Goal: Book appointment/travel/reservation

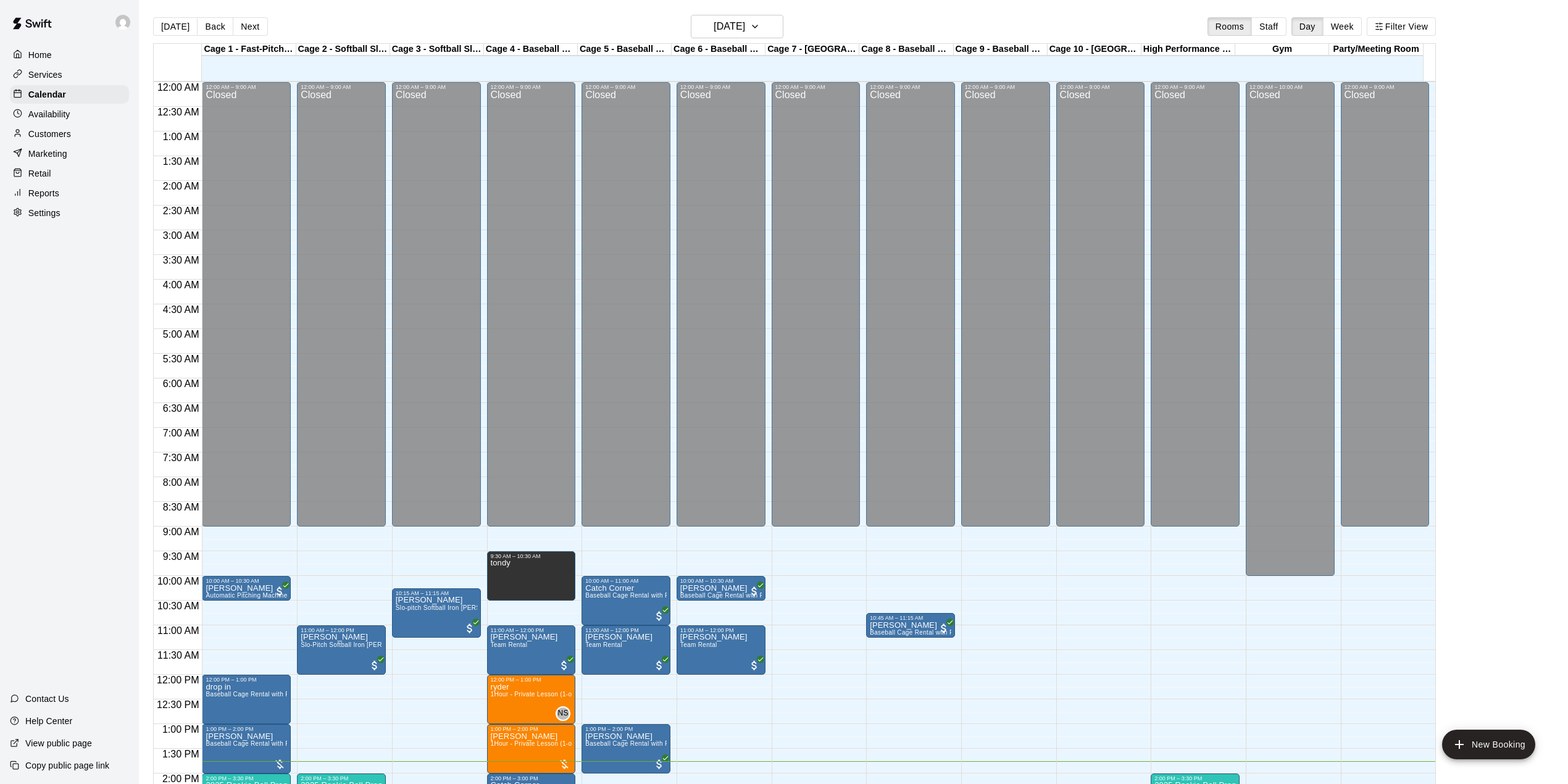
scroll to position [349, 0]
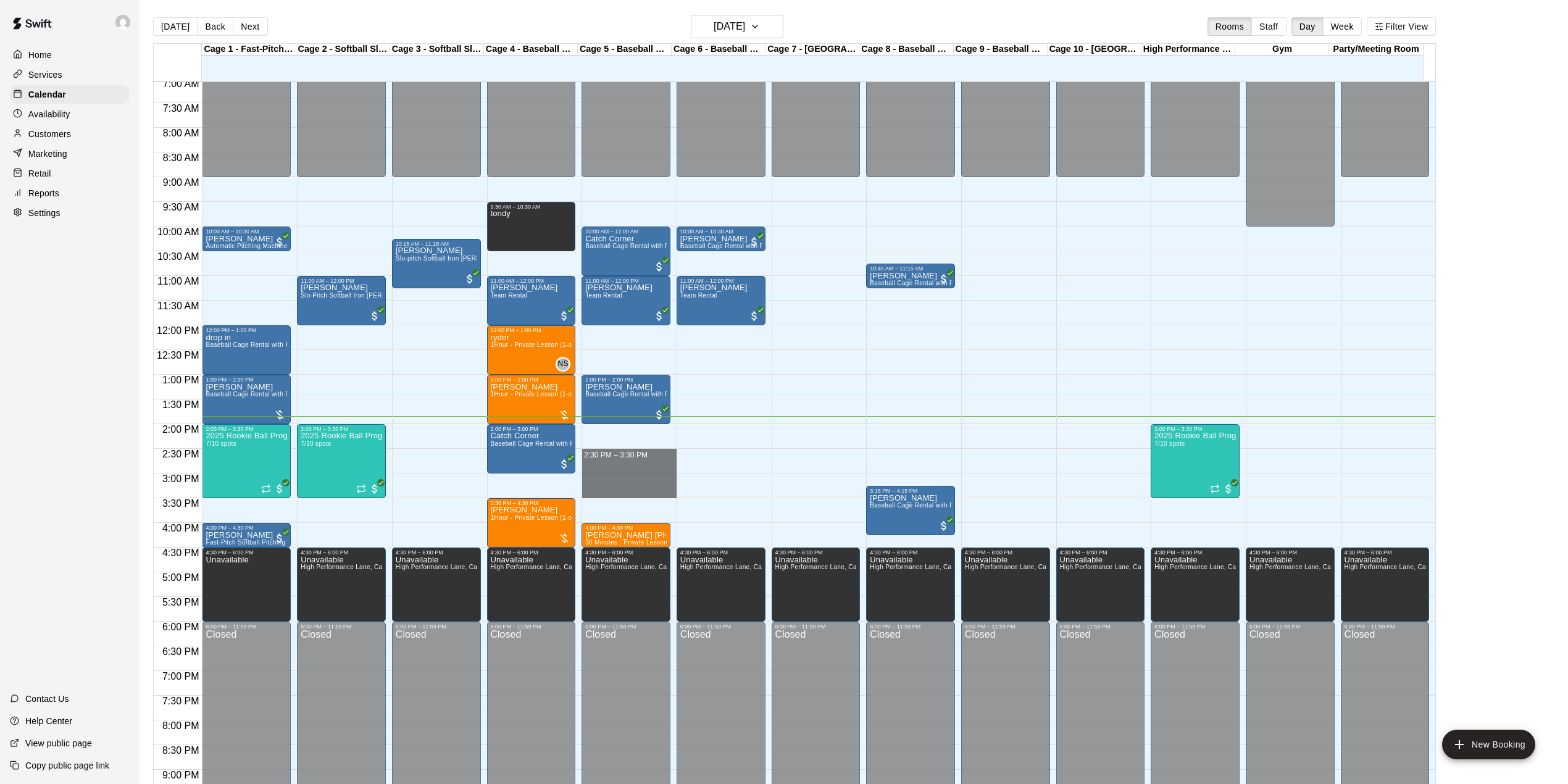
drag, startPoint x: 599, startPoint y: 452, endPoint x: 601, endPoint y: 494, distance: 42.0
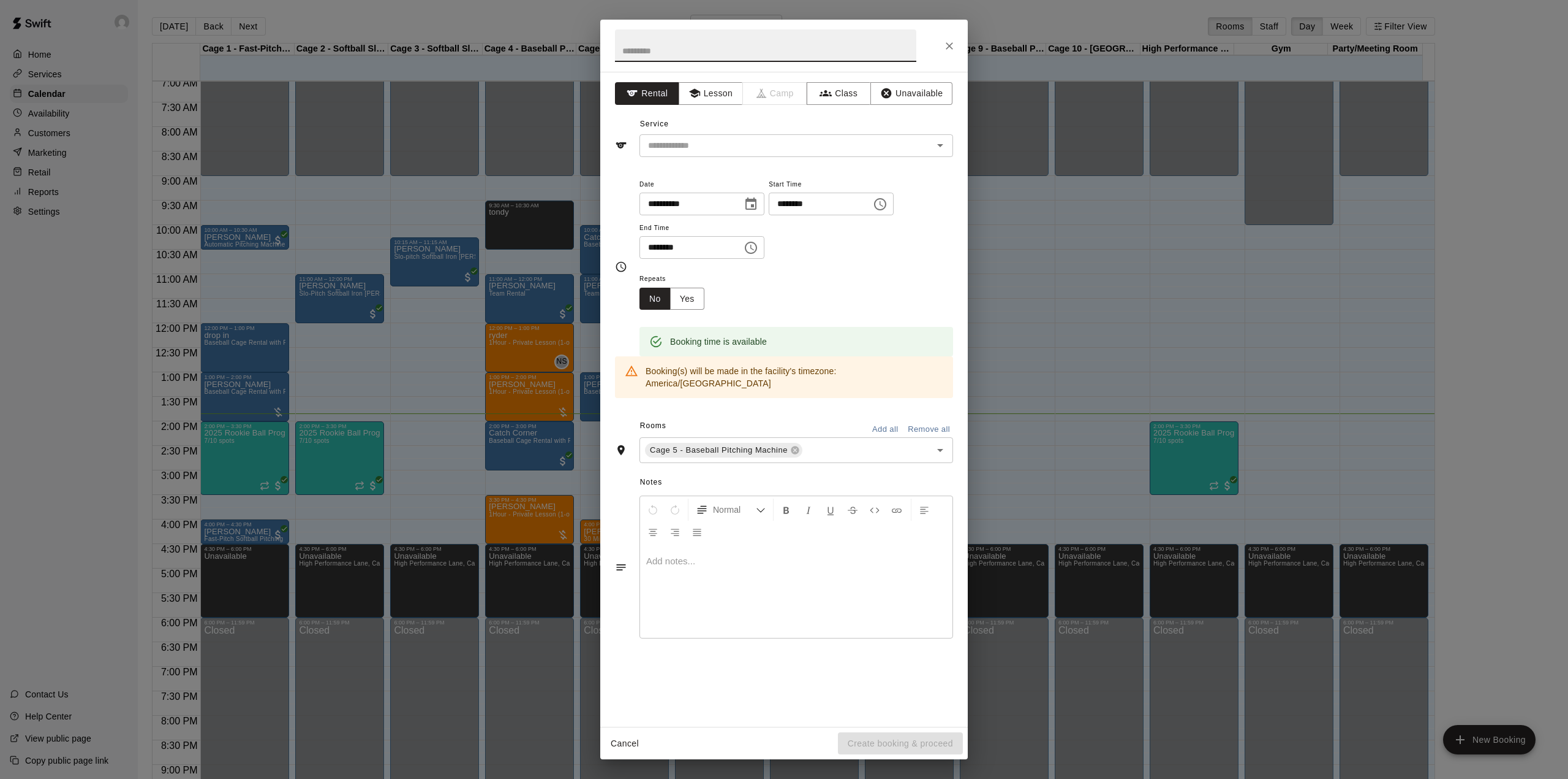
click at [703, 48] on input "text" at bounding box center [766, 46] width 301 height 33
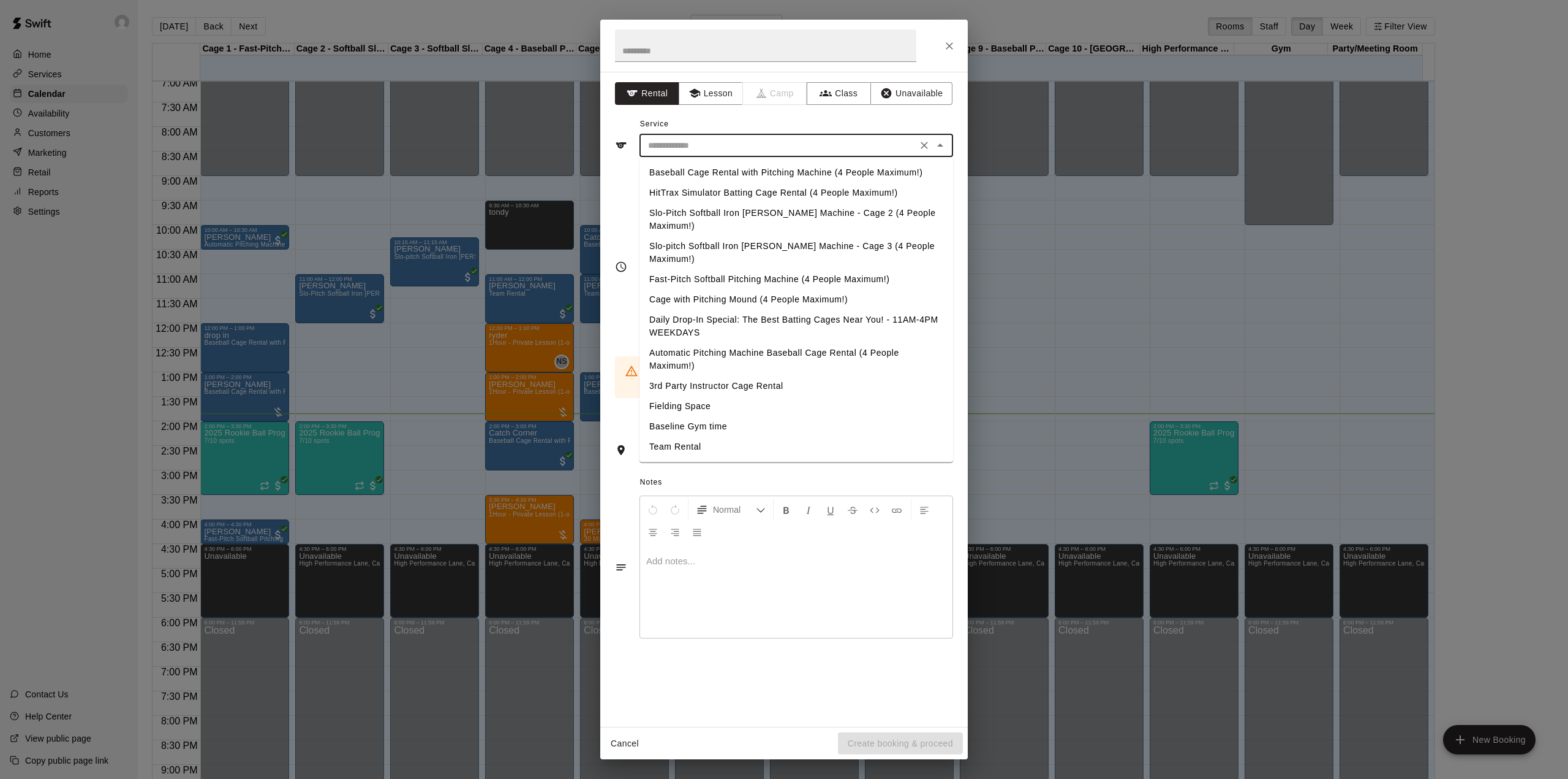
click at [719, 151] on input "text" at bounding box center [778, 145] width 270 height 15
click at [811, 162] on ul "Baseball Cage Rental with Pitching Machine (4 People Maximum!) HitTrax Simulato…" at bounding box center [796, 309] width 314 height 304
click at [812, 167] on li "Baseball Cage Rental with Pitching Machine (4 People Maximum!)" at bounding box center [796, 172] width 314 height 20
type input "**********"
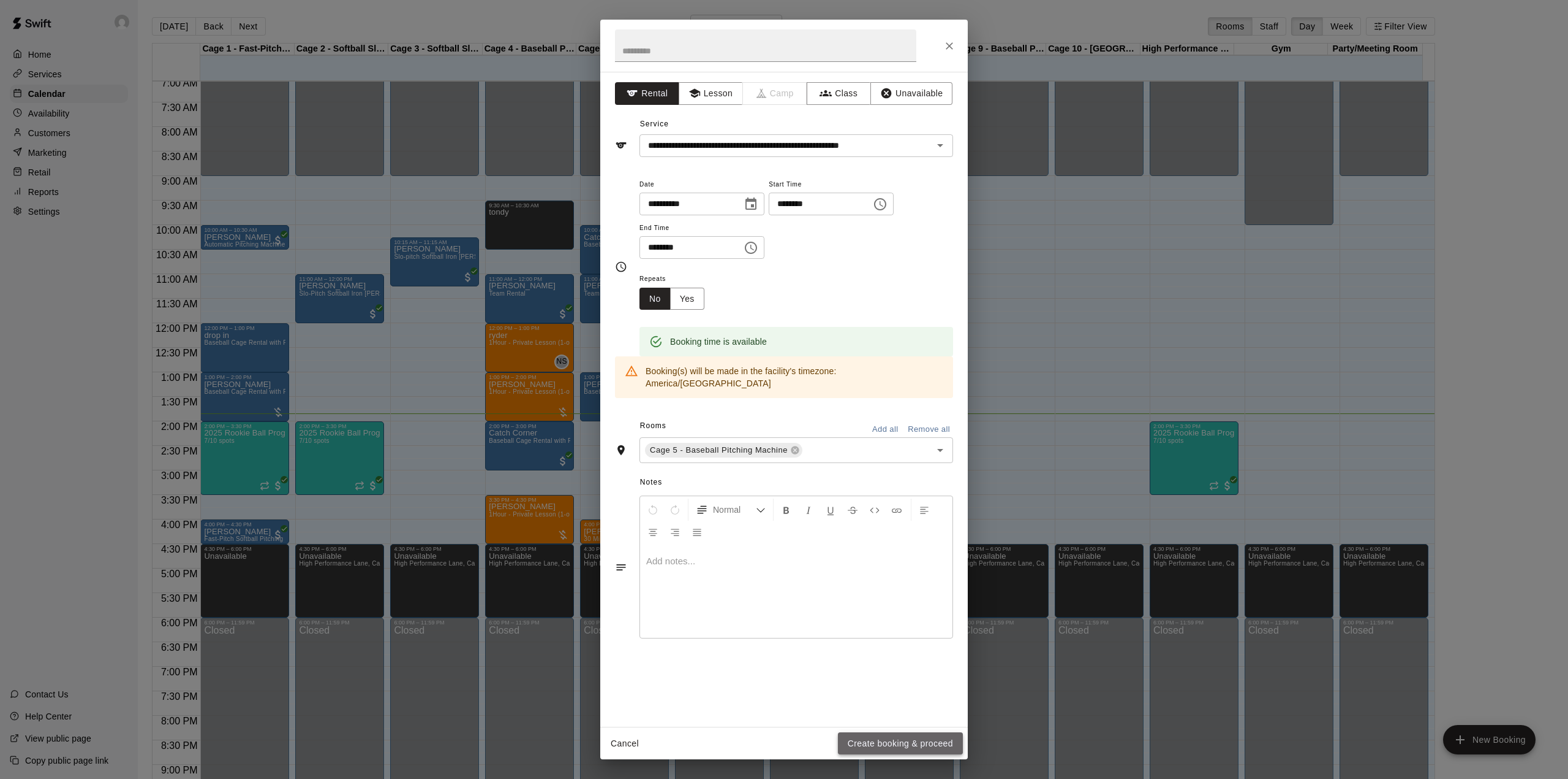
click at [874, 736] on button "Create booking & proceed" at bounding box center [900, 743] width 125 height 23
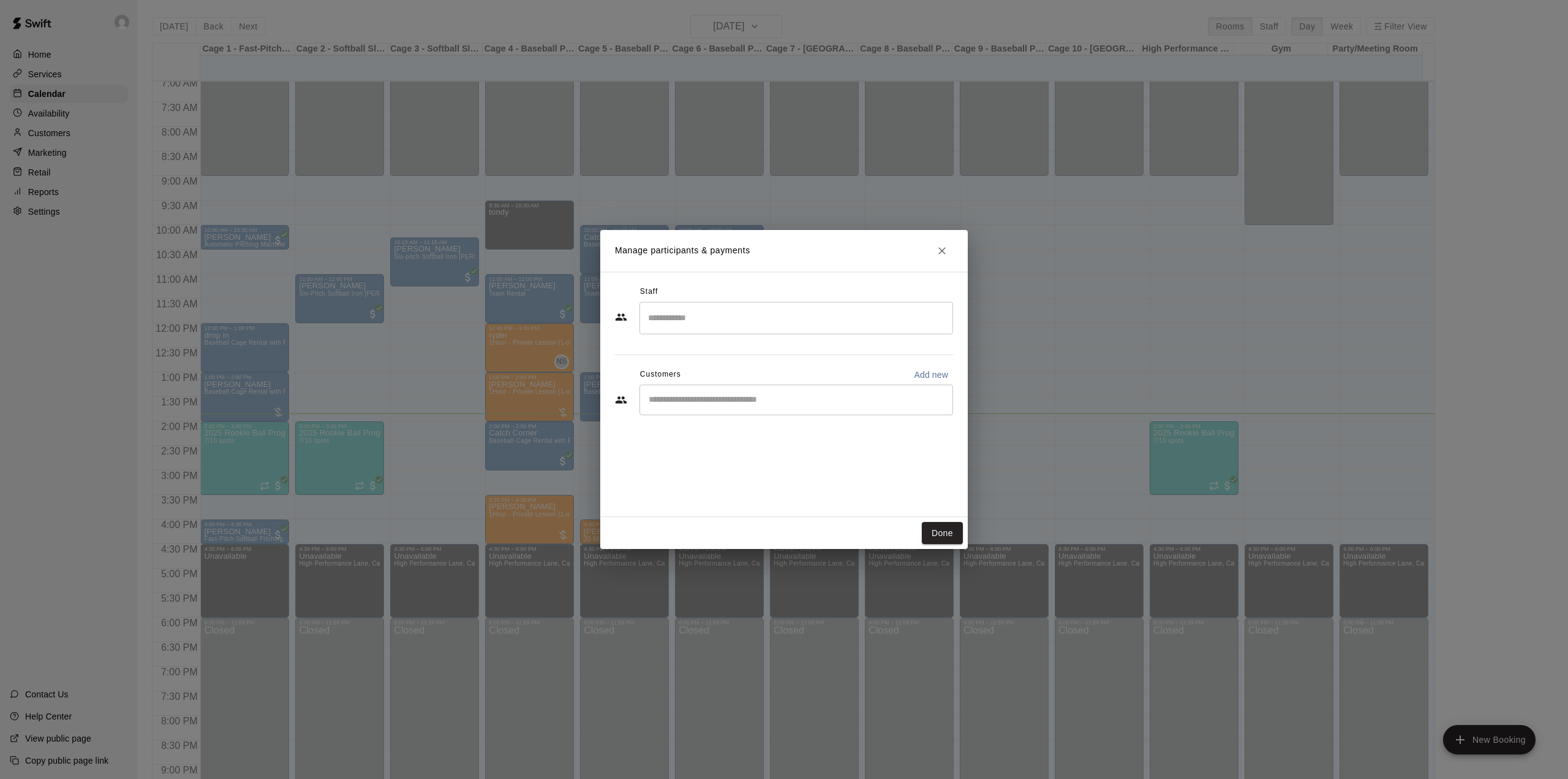
click at [802, 393] on input "Start typing to search customers..." at bounding box center [796, 399] width 303 height 12
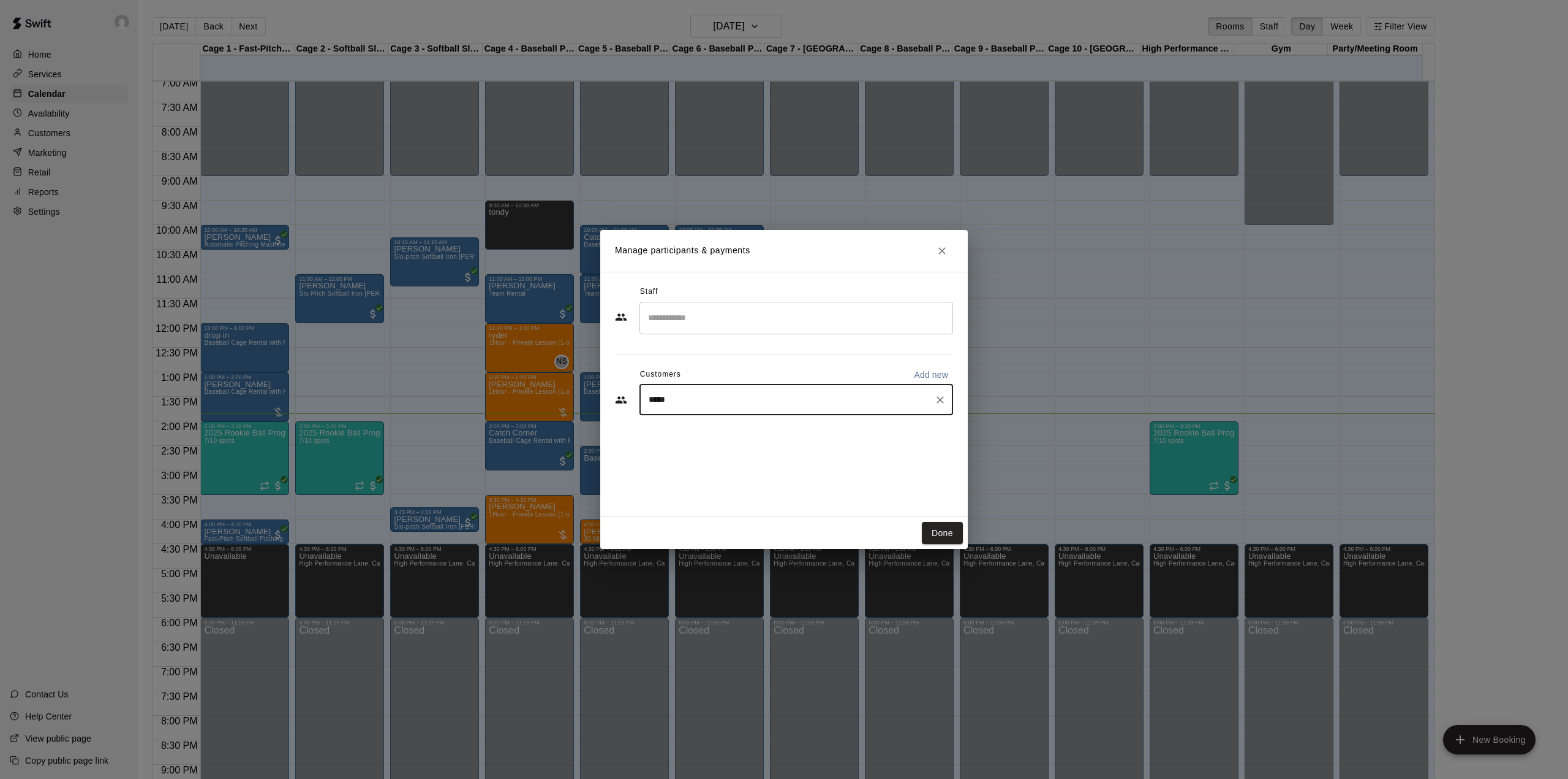
type input "******"
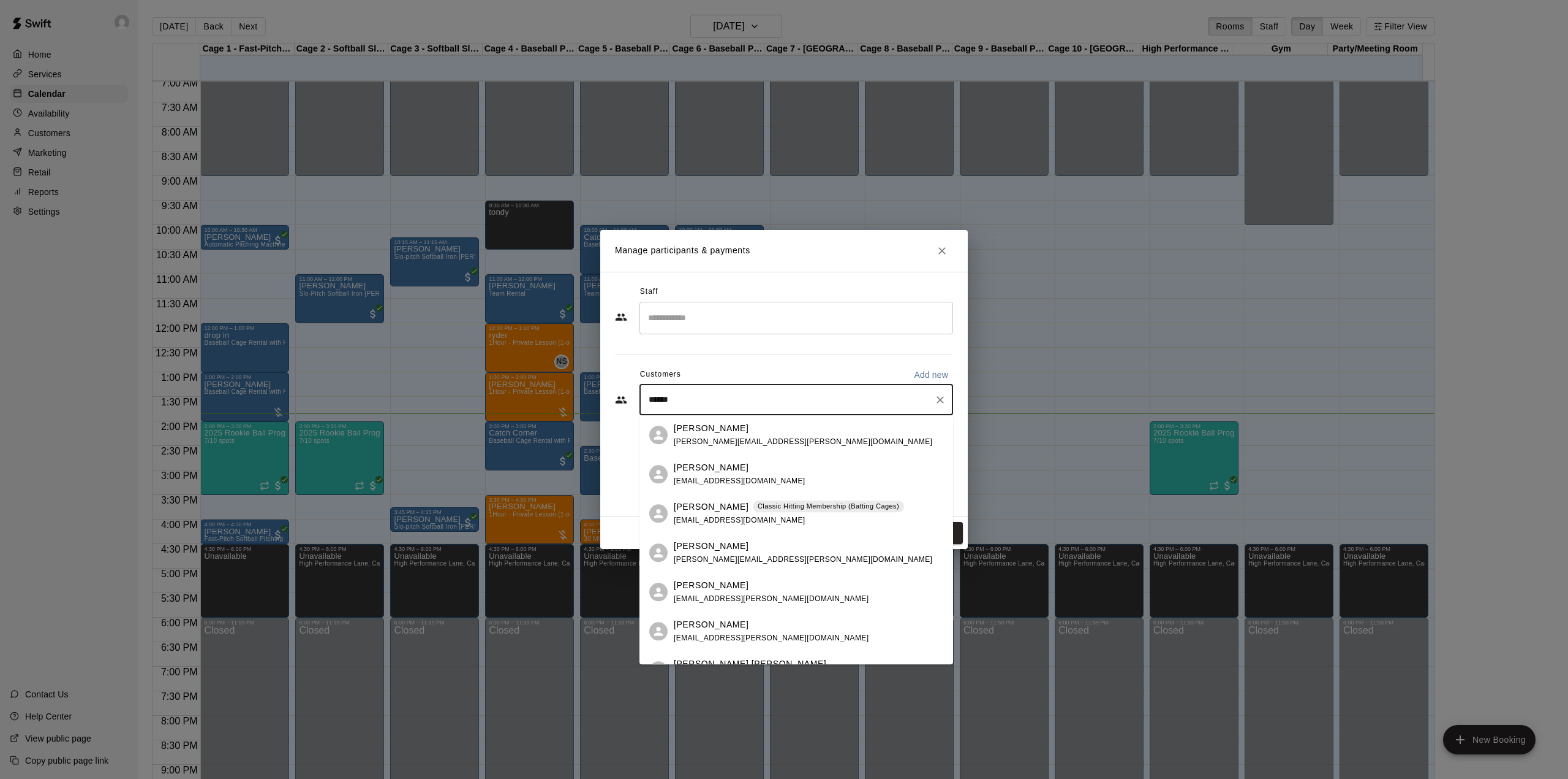
click at [722, 523] on span "[EMAIL_ADDRESS][DOMAIN_NAME]" at bounding box center [739, 519] width 132 height 9
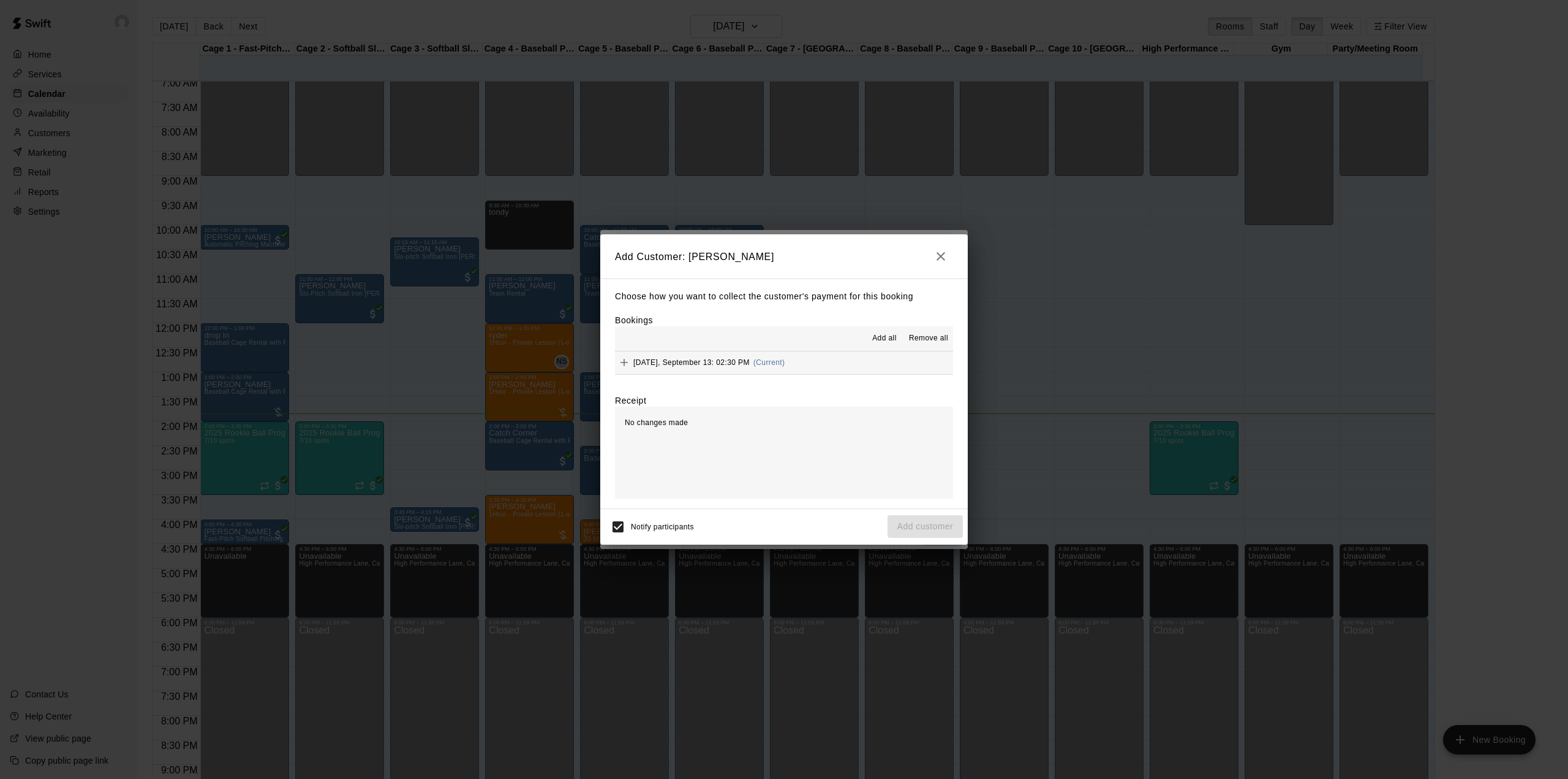
click at [677, 369] on div "[DATE], September 13: 02:30 PM (Current)" at bounding box center [699, 362] width 169 height 19
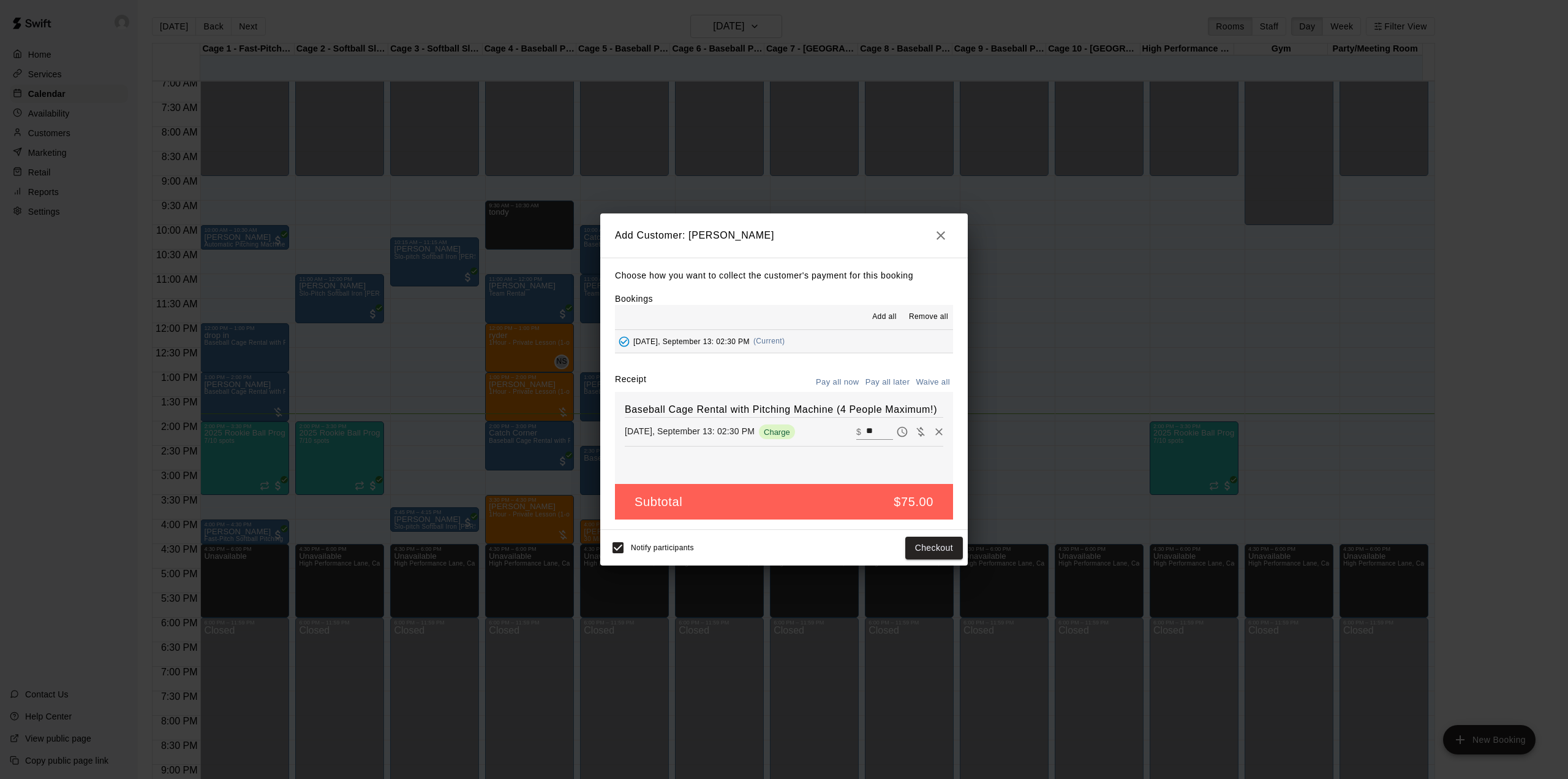
click at [883, 374] on button "Pay all later" at bounding box center [888, 382] width 51 height 19
click at [932, 380] on button "Waive all" at bounding box center [933, 382] width 41 height 19
type input "*"
click at [925, 545] on button "Add customer" at bounding box center [925, 547] width 75 height 23
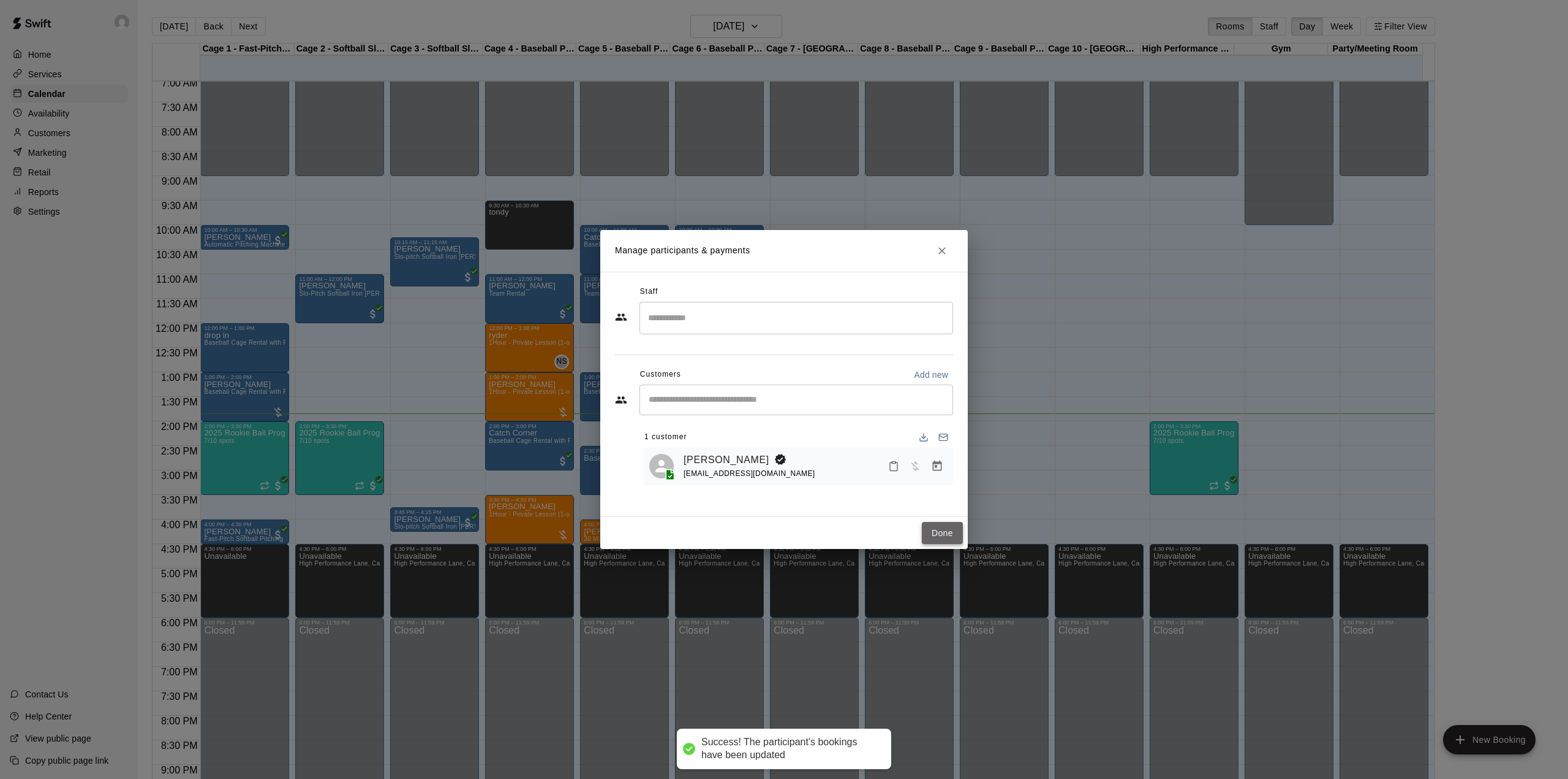
click at [947, 523] on button "Done" at bounding box center [942, 532] width 41 height 23
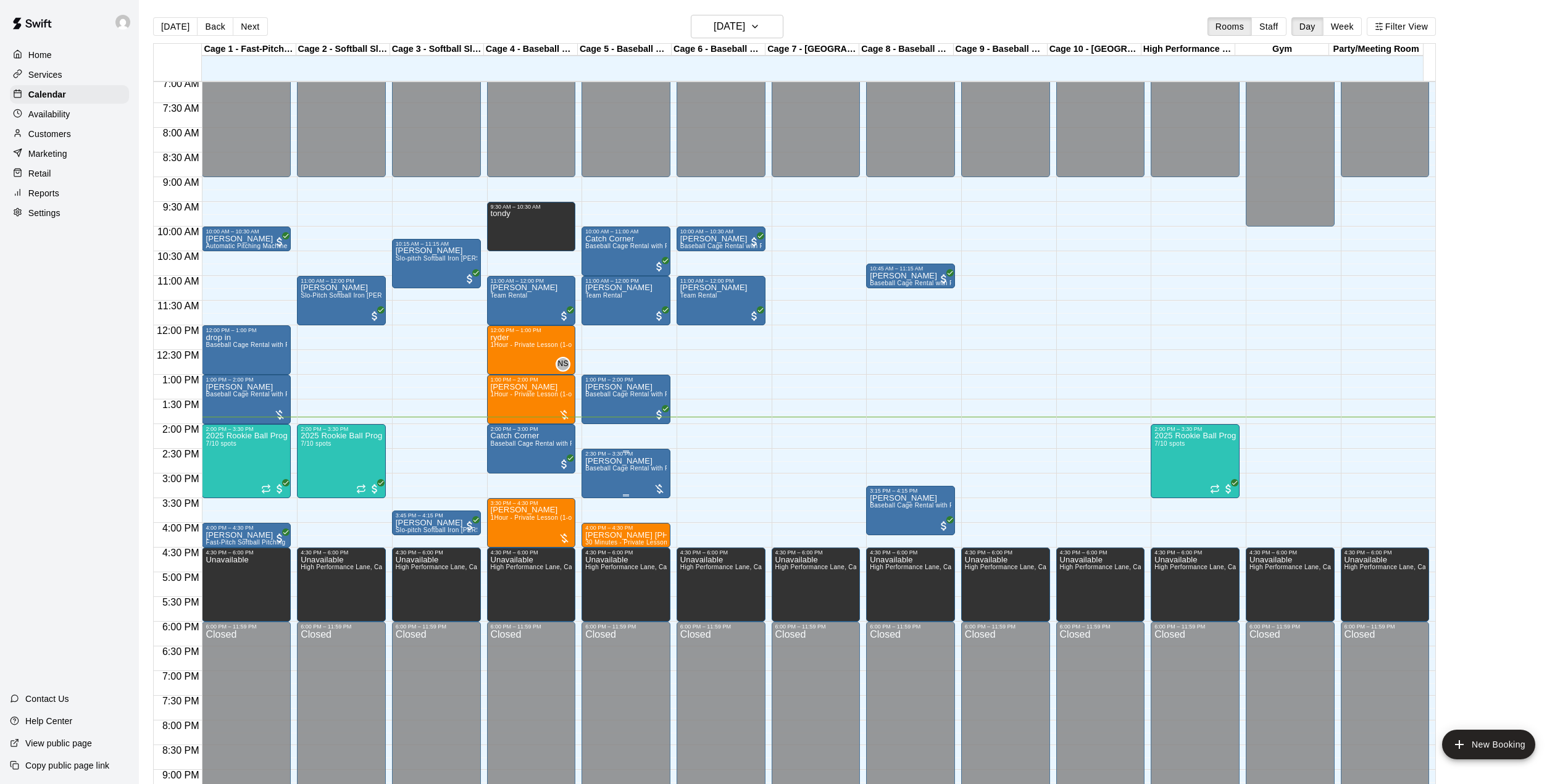
click at [625, 461] on p "[PERSON_NAME]" at bounding box center [626, 461] width 82 height 0
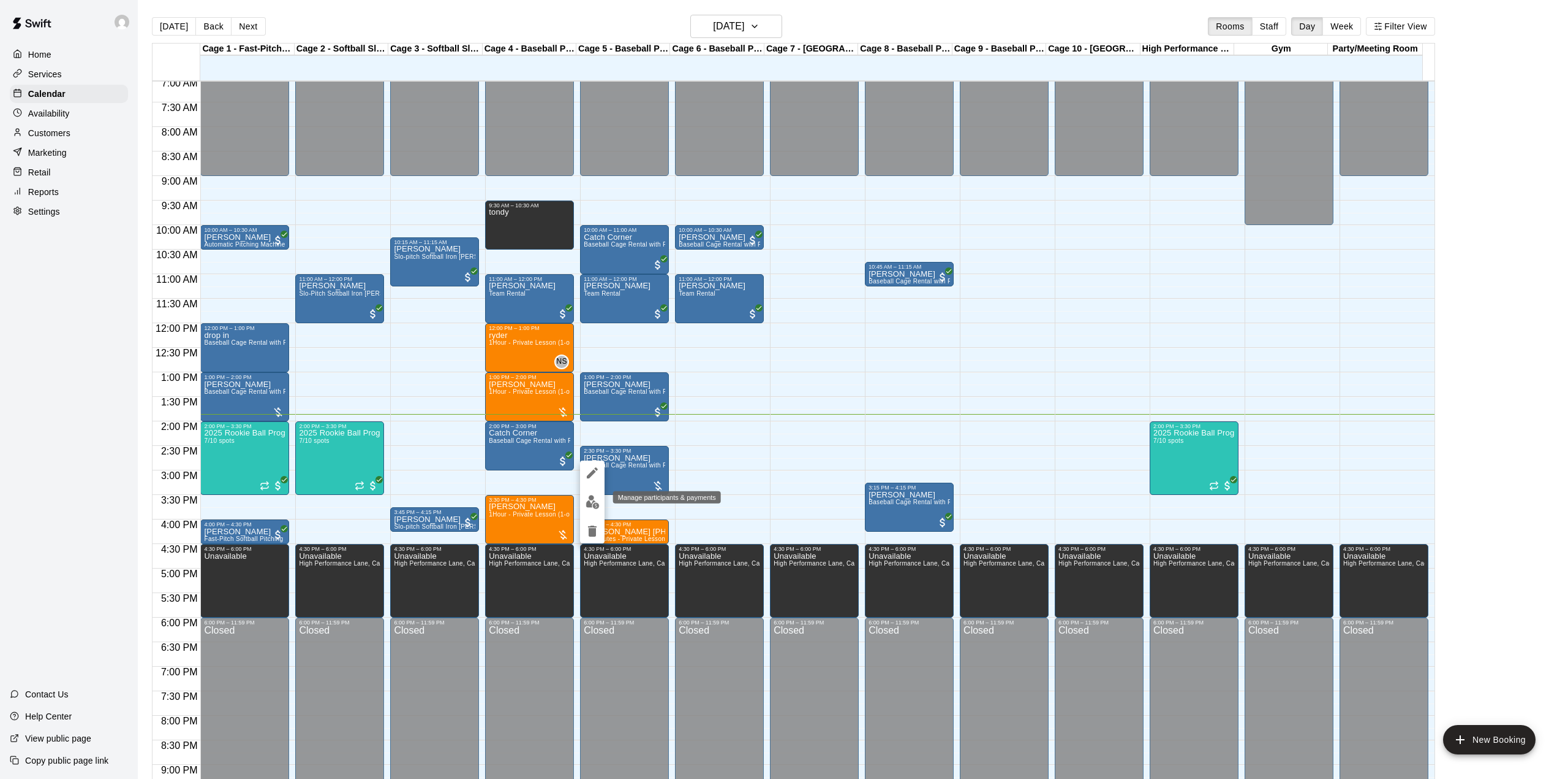
click at [594, 499] on img "edit" at bounding box center [592, 501] width 14 height 14
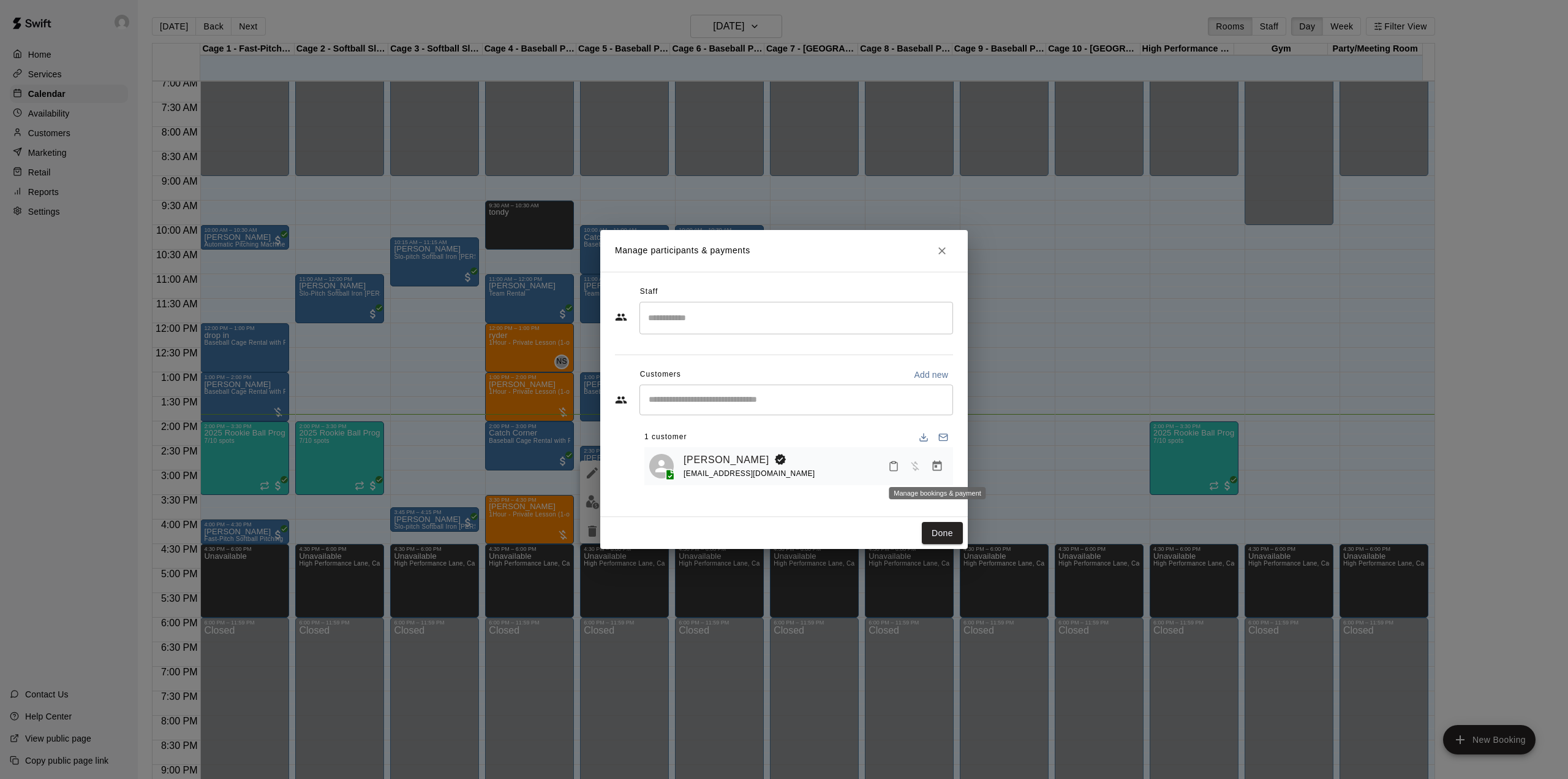
click at [941, 471] on icon "Manage bookings & payment" at bounding box center [937, 466] width 9 height 11
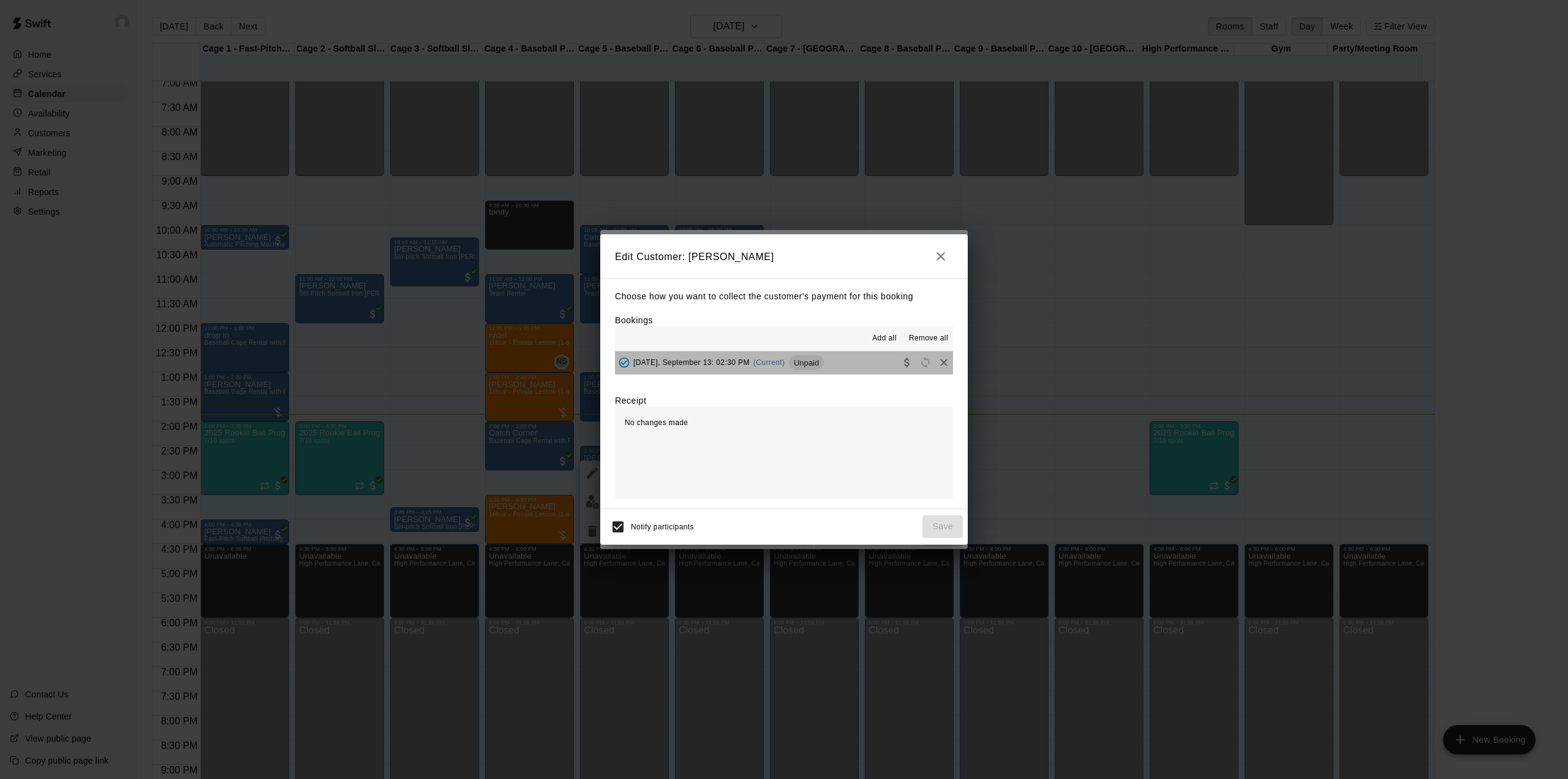
click at [862, 366] on button "[DATE], September 13: 02:30 PM (Current) Unpaid" at bounding box center [784, 362] width 338 height 23
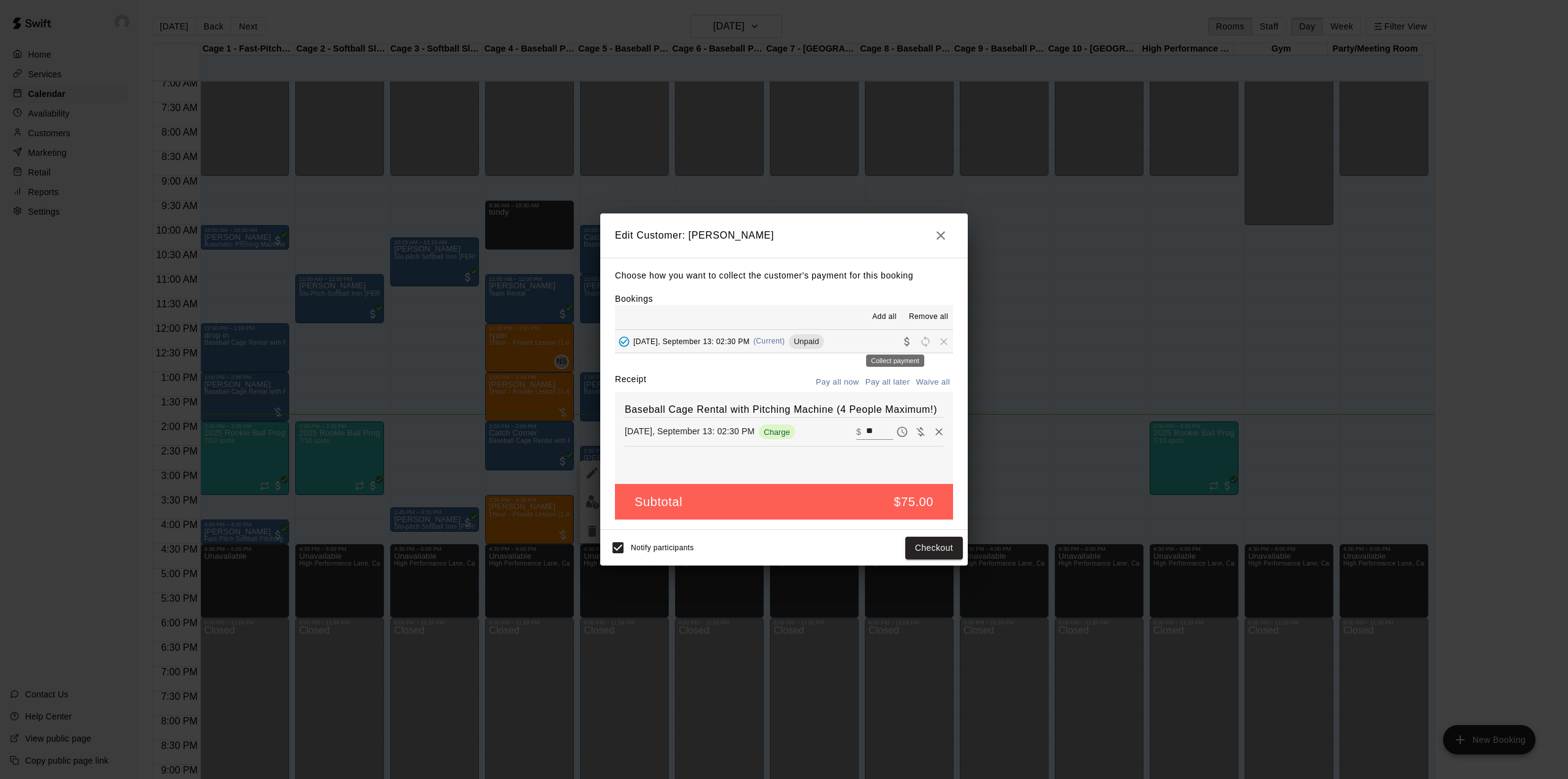
click at [904, 342] on icon "Collect payment" at bounding box center [906, 341] width 5 height 9
click at [866, 342] on button "[DATE], September 13: 02:30 PM (Current) Unpaid" at bounding box center [784, 341] width 338 height 23
click at [942, 226] on button "button" at bounding box center [941, 235] width 25 height 25
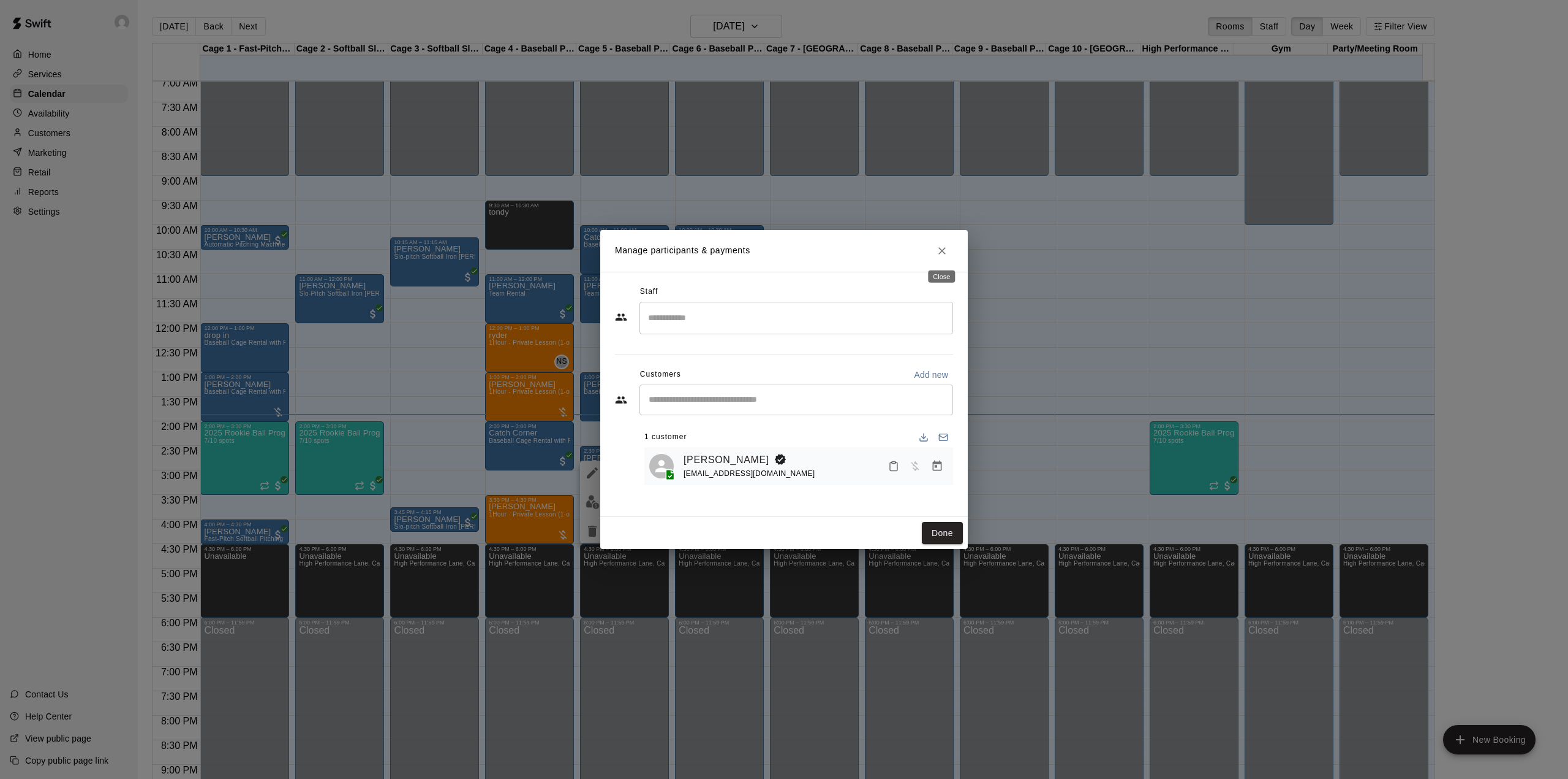
click at [937, 248] on icon "Close" at bounding box center [942, 251] width 12 height 12
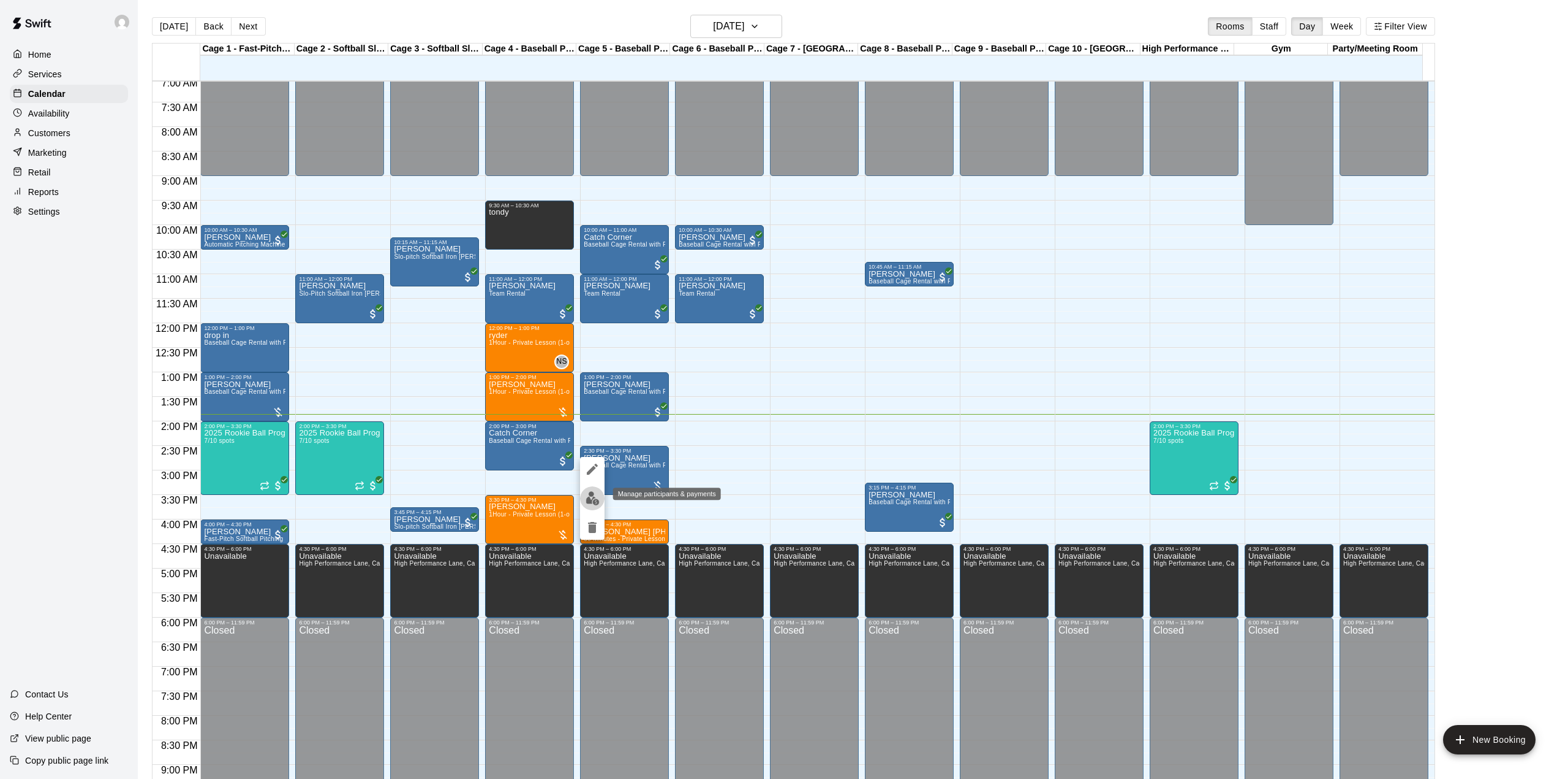
click at [589, 491] on img "edit" at bounding box center [592, 498] width 14 height 14
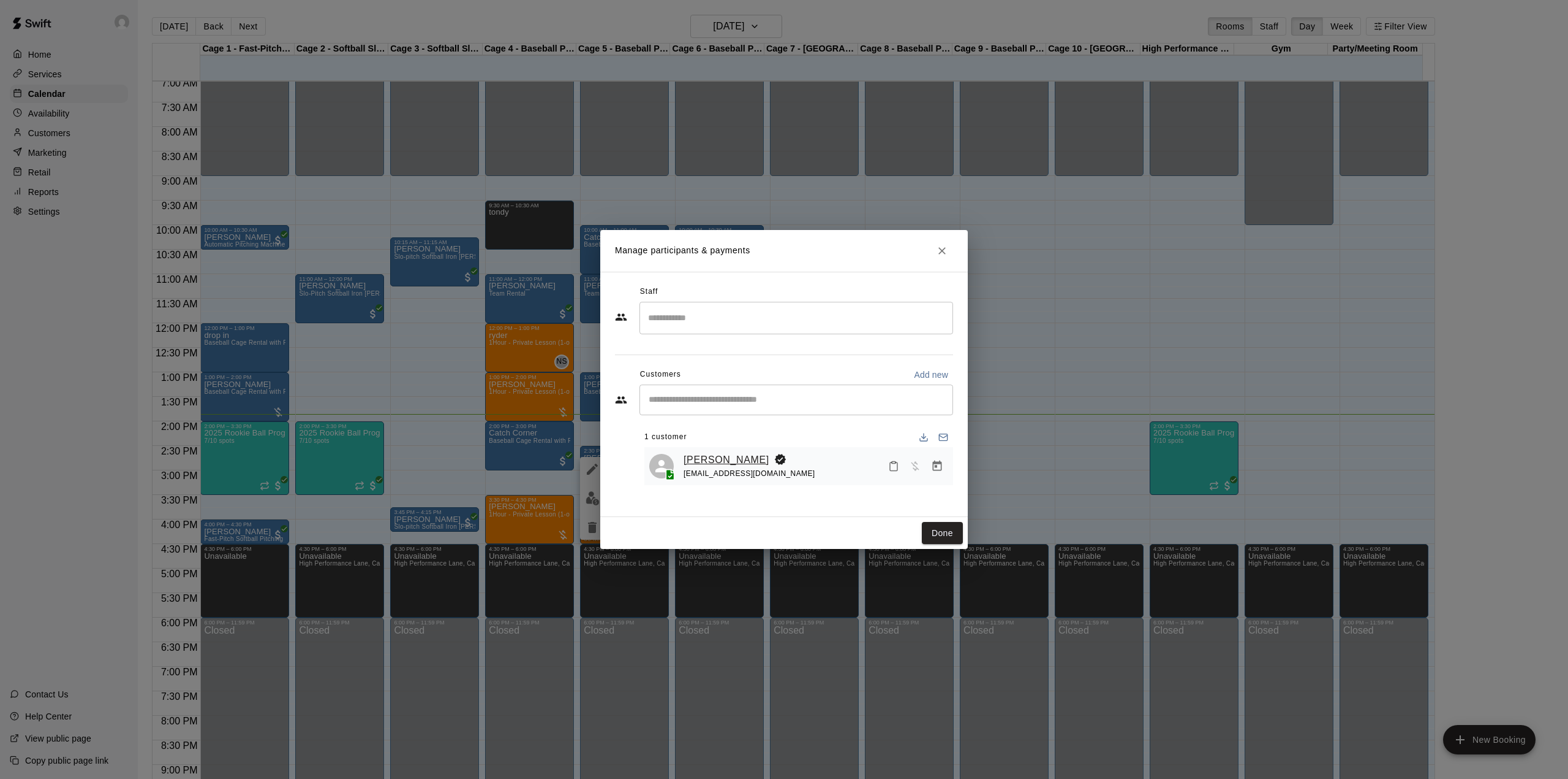
click at [702, 459] on link "[PERSON_NAME]" at bounding box center [726, 460] width 86 height 16
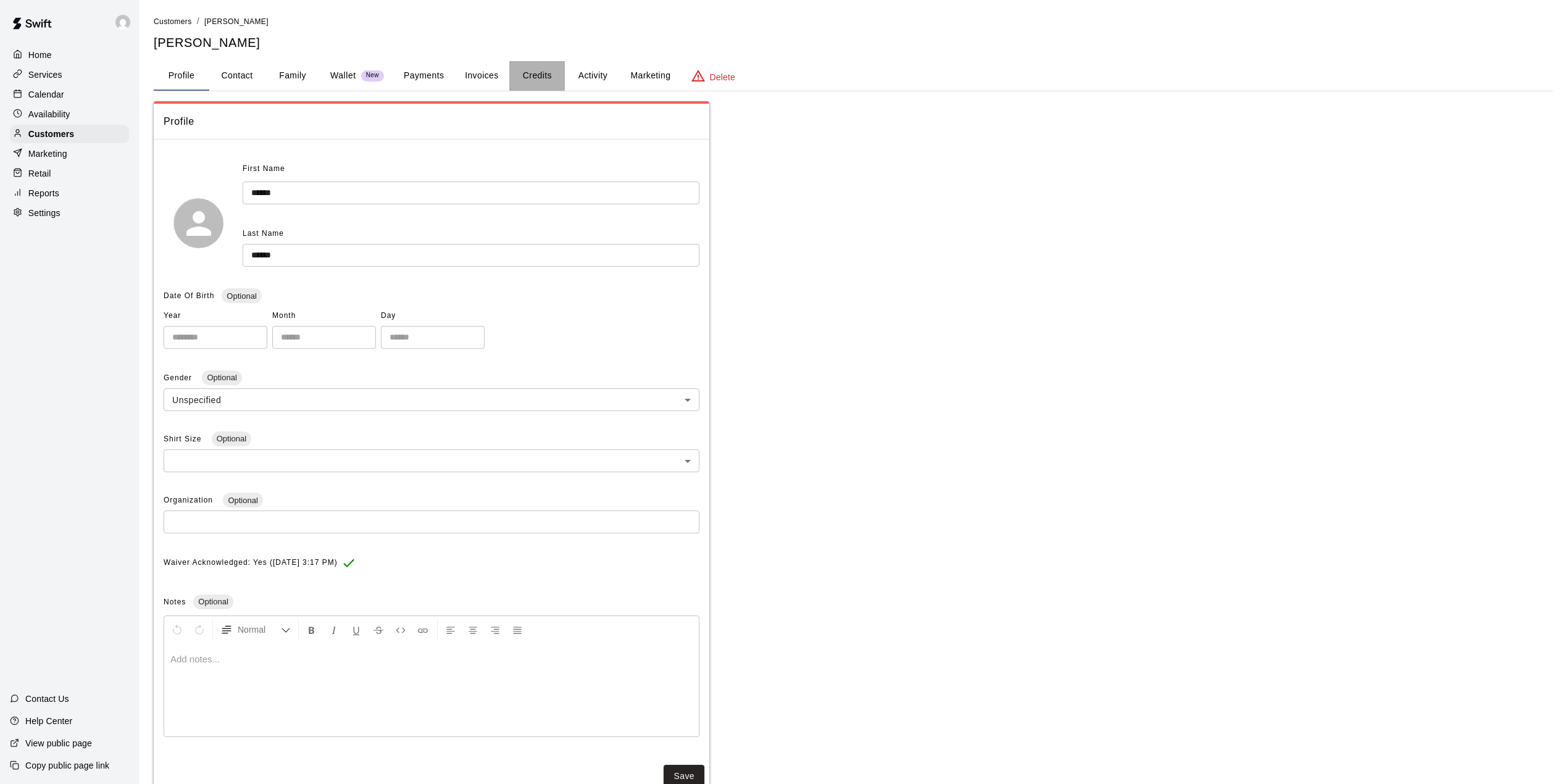
click at [546, 77] on button "Credits" at bounding box center [537, 76] width 56 height 30
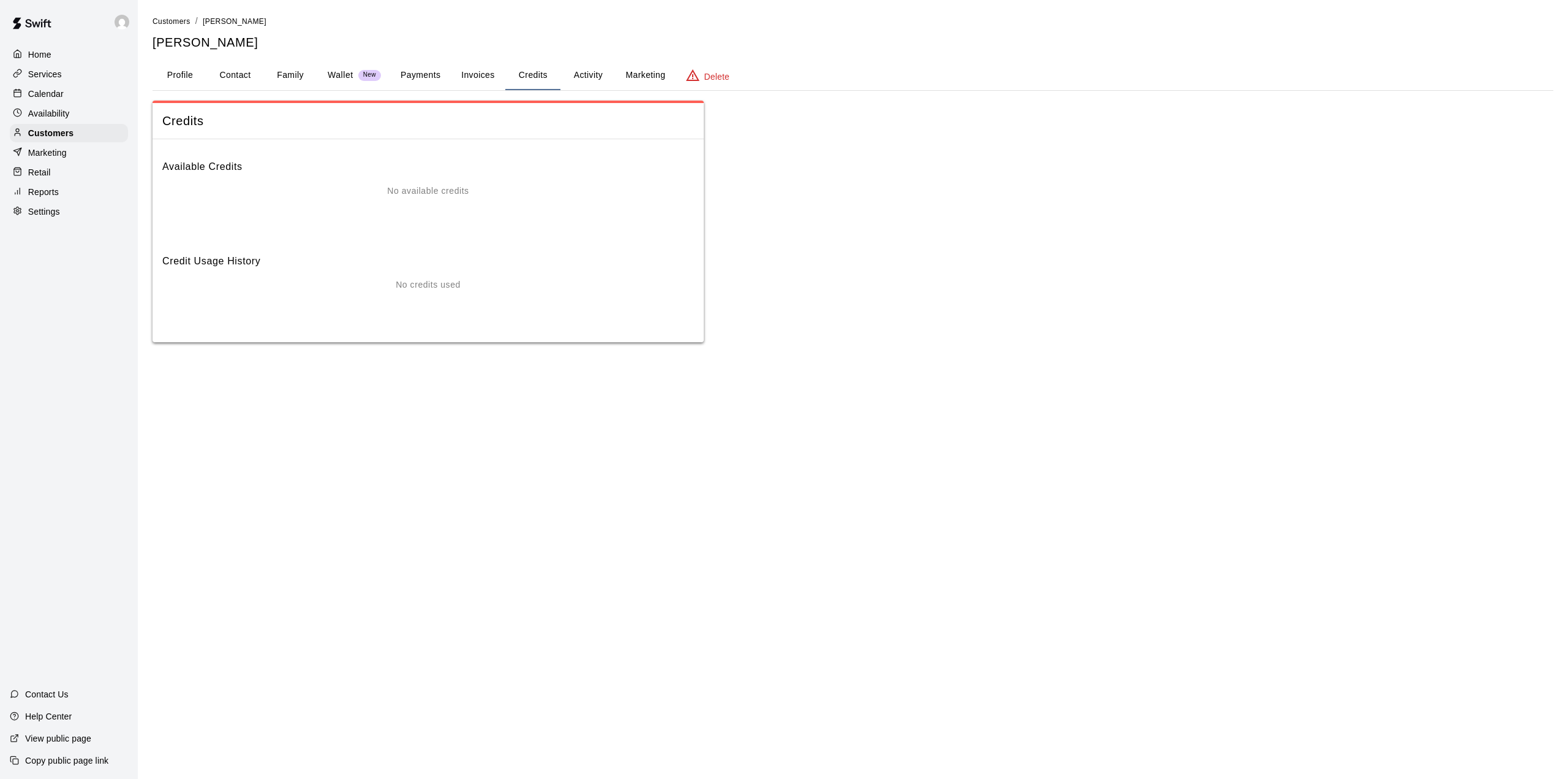
click at [577, 74] on button "Activity" at bounding box center [588, 75] width 55 height 30
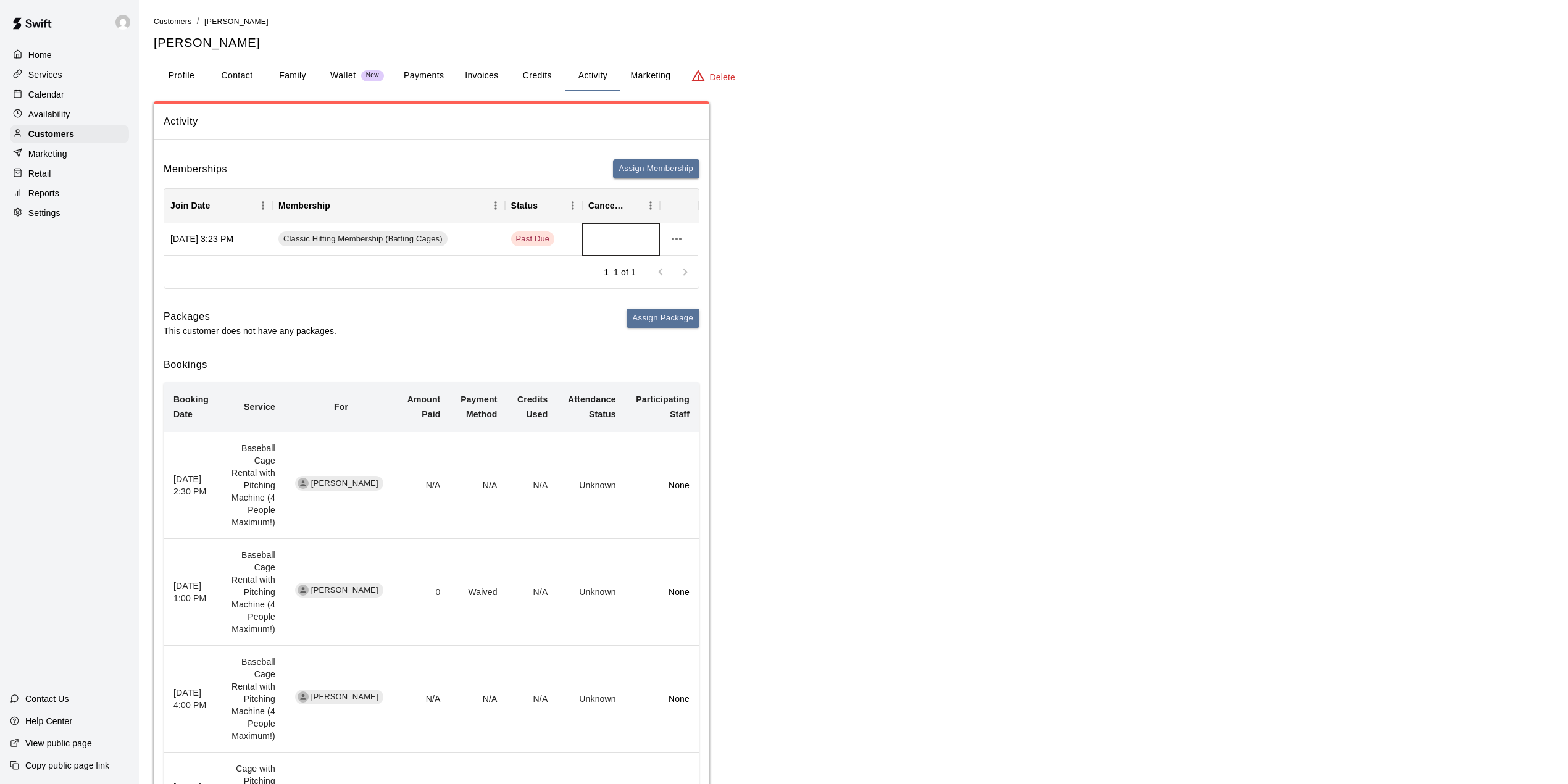
click at [588, 237] on div at bounding box center [621, 239] width 78 height 32
click at [669, 233] on icon "more actions" at bounding box center [676, 238] width 15 height 15
click at [689, 259] on li "View details" at bounding box center [701, 264] width 70 height 20
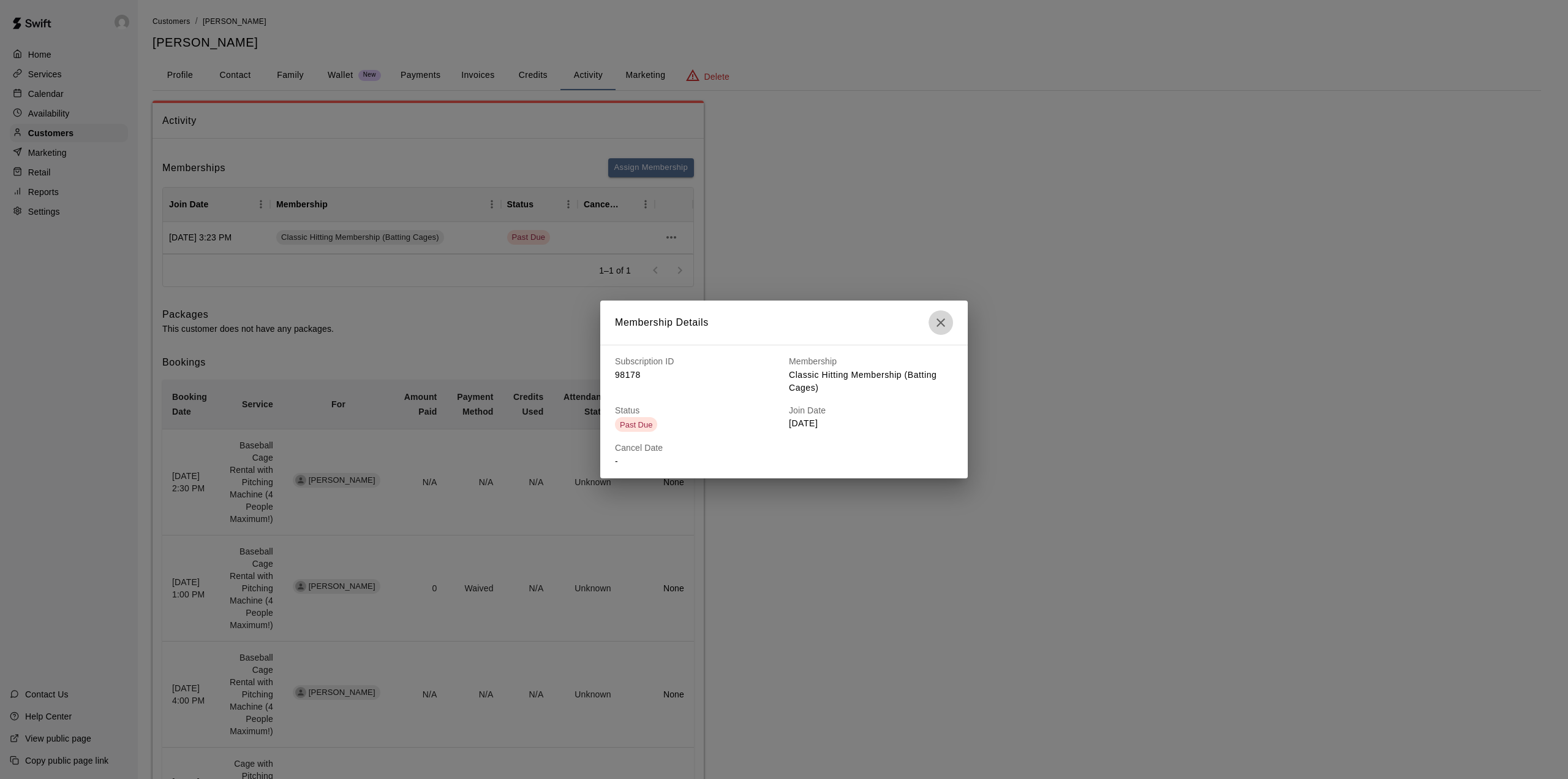
click at [947, 317] on icon "button" at bounding box center [941, 322] width 15 height 15
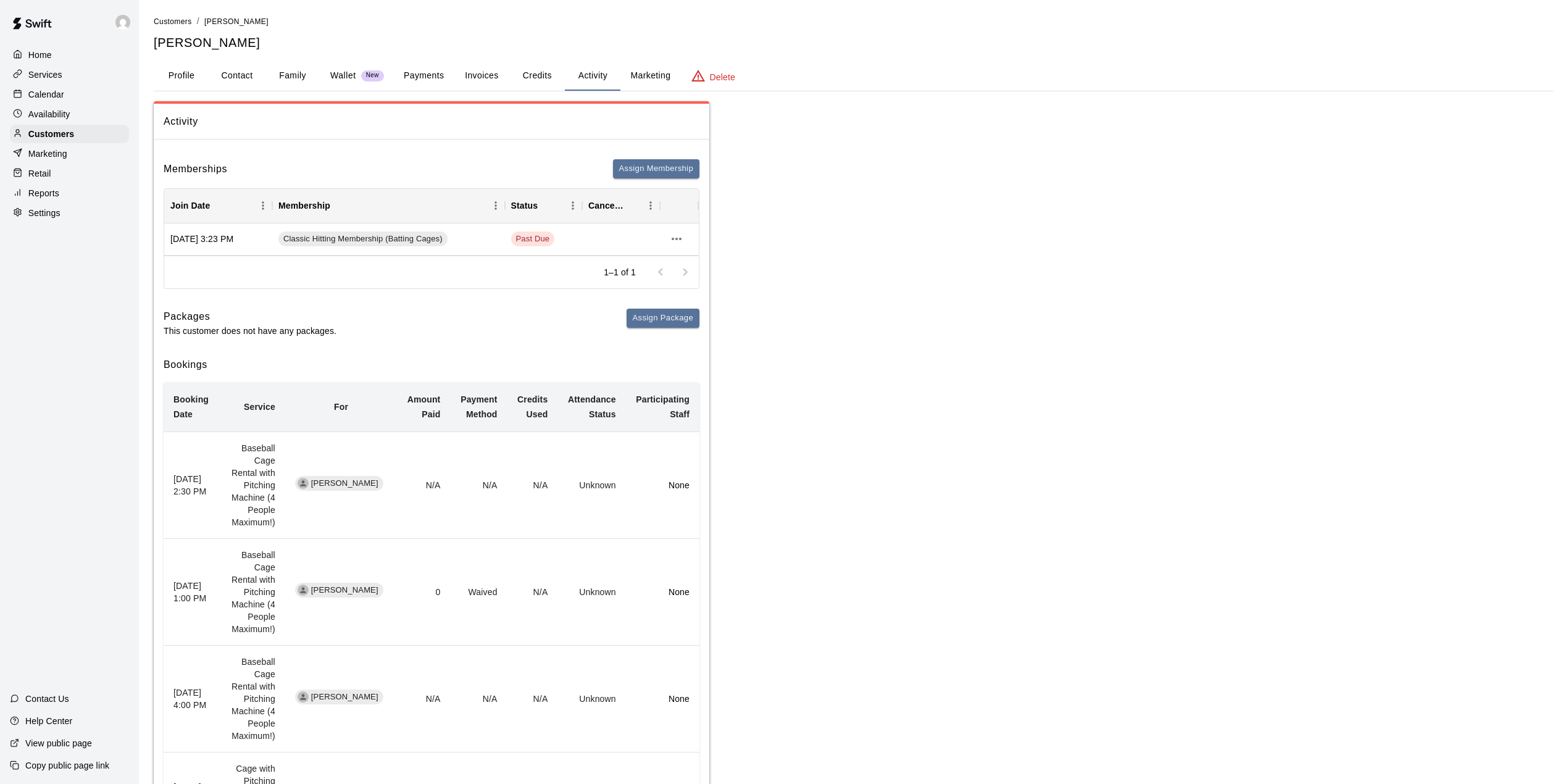
click at [37, 107] on div "Availability" at bounding box center [69, 114] width 119 height 19
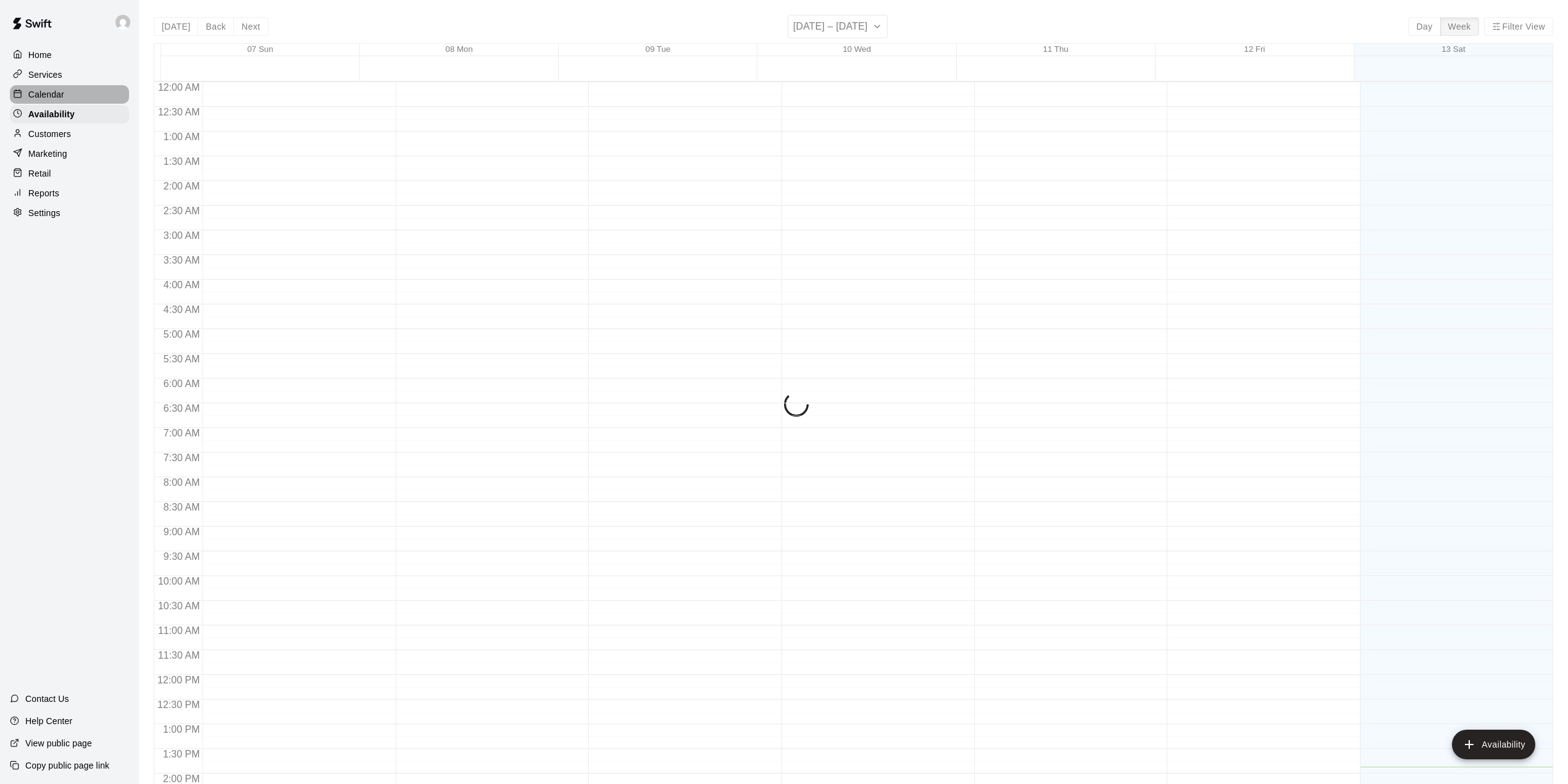
click at [48, 97] on p "Calendar" at bounding box center [46, 94] width 36 height 12
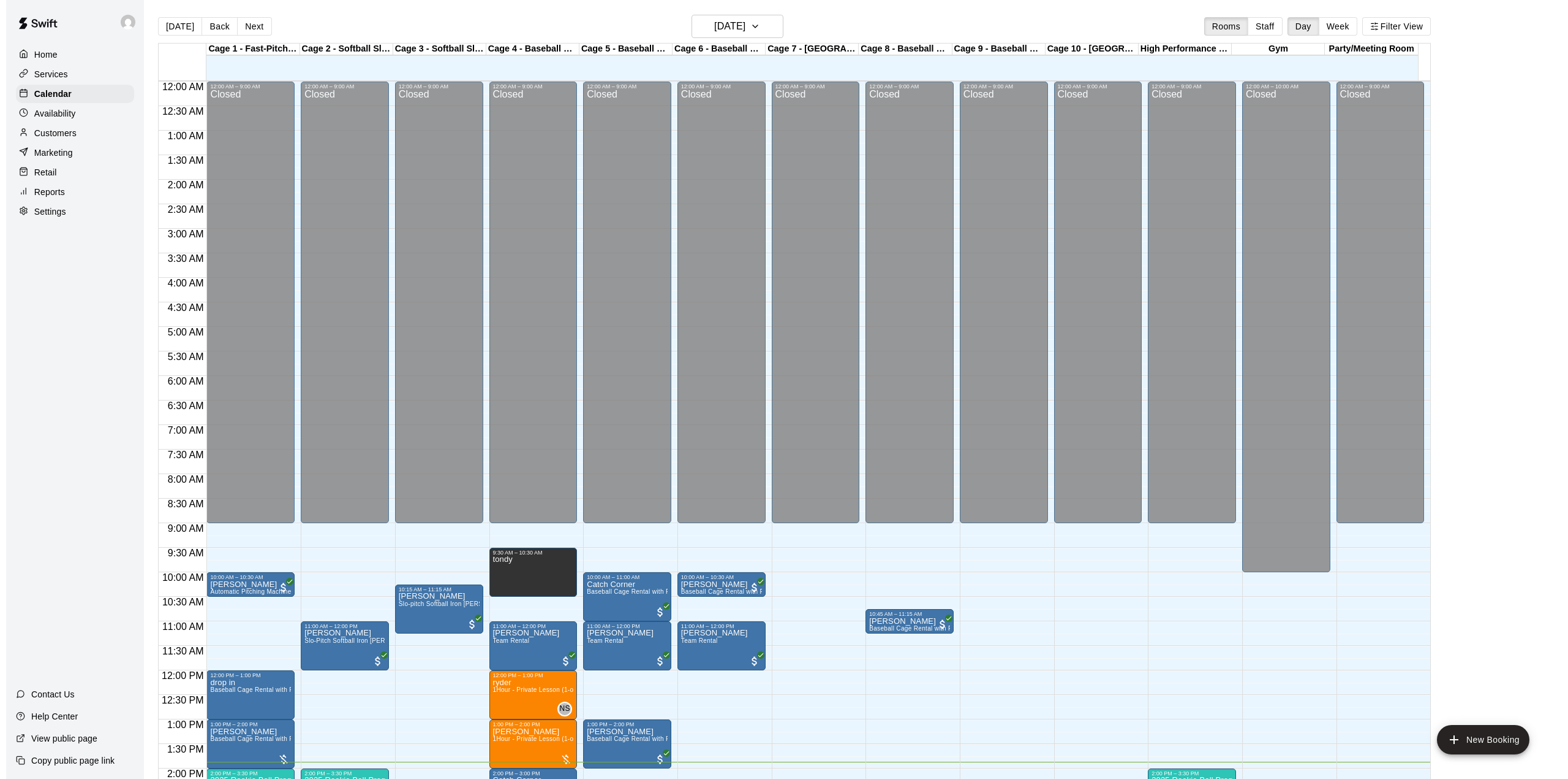
scroll to position [429, 0]
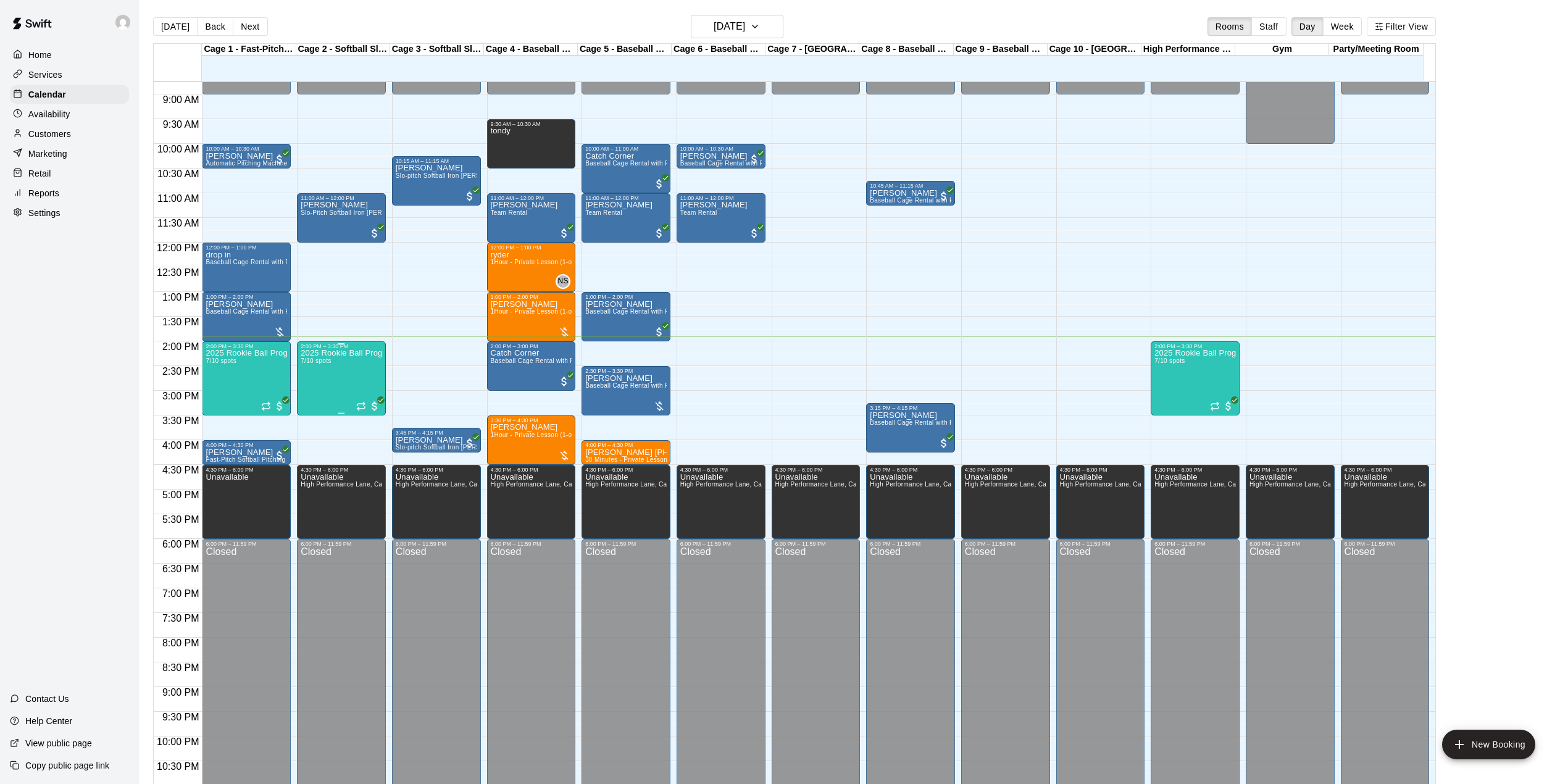
click at [341, 371] on div "2025 Rookie Ball Program-Phase 1 7/10 spots" at bounding box center [341, 741] width 82 height 784
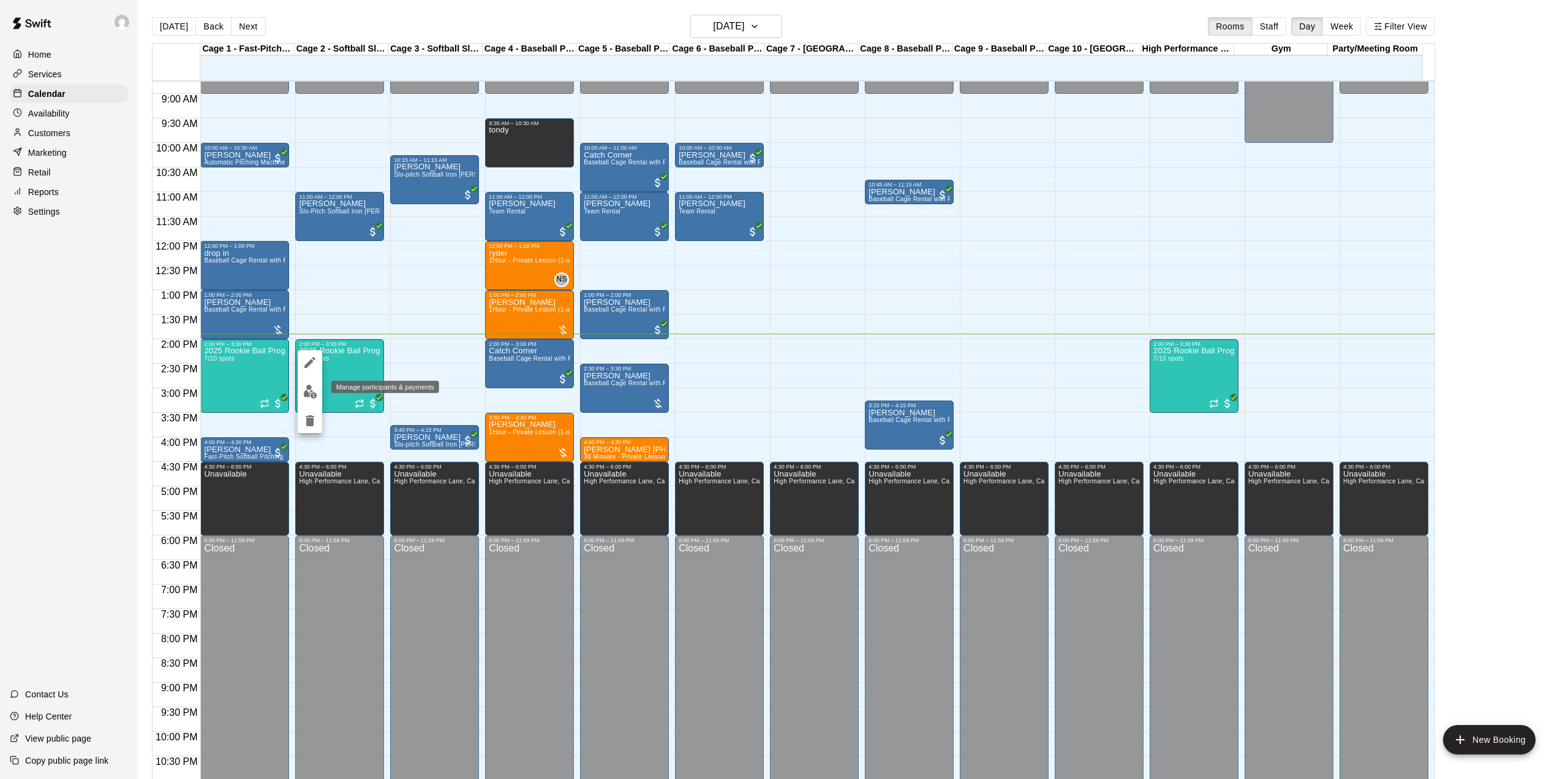
click at [311, 390] on img "edit" at bounding box center [310, 391] width 14 height 14
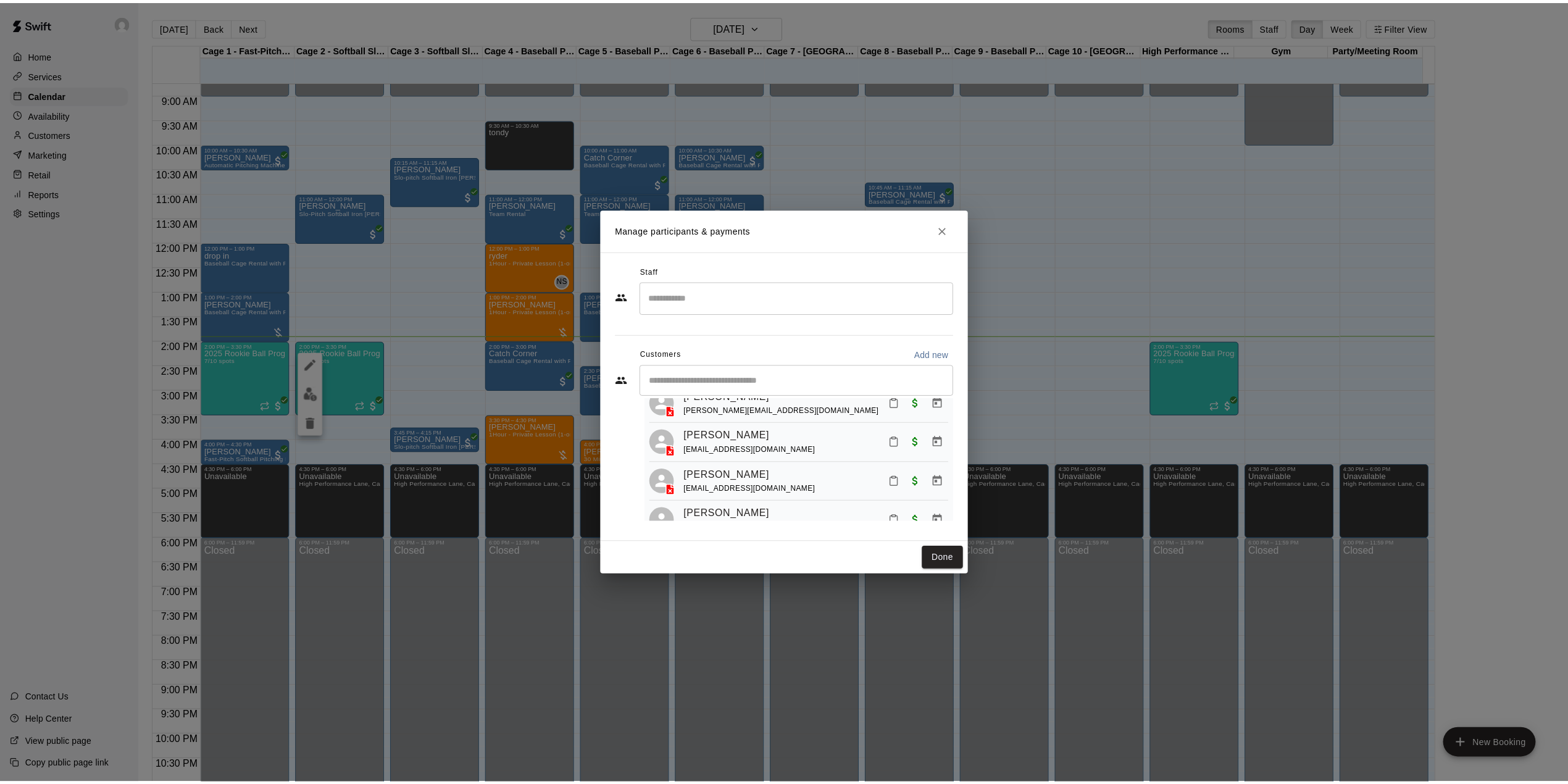
scroll to position [199, 0]
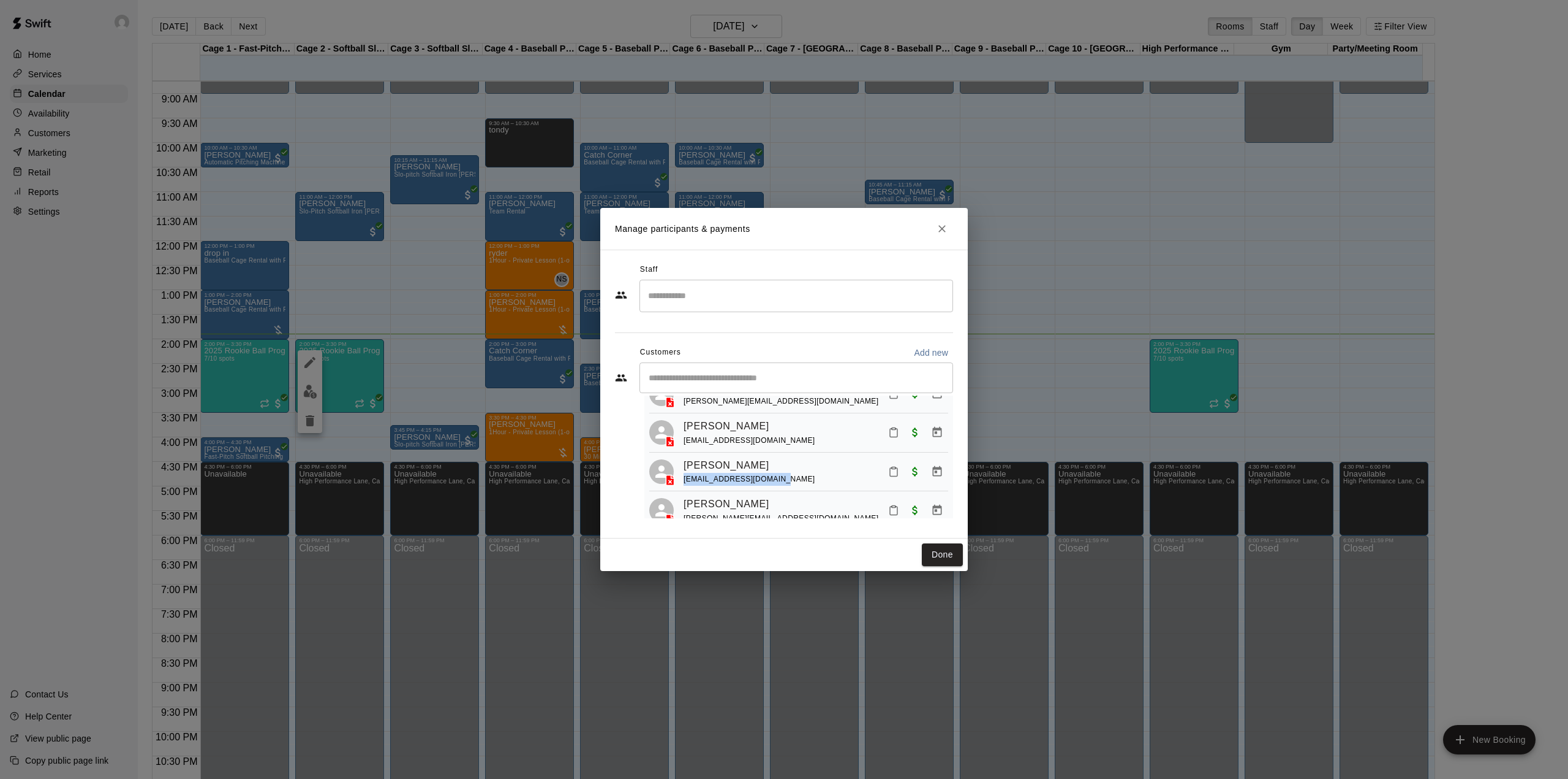
drag, startPoint x: 682, startPoint y: 461, endPoint x: 779, endPoint y: 459, distance: 97.0
click at [779, 459] on div "[PERSON_NAME] [EMAIL_ADDRESS][DOMAIN_NAME]" at bounding box center [799, 471] width 299 height 29
copy span "[EMAIL_ADDRESS][DOMAIN_NAME]"
click at [942, 233] on icon "Close" at bounding box center [942, 229] width 12 height 12
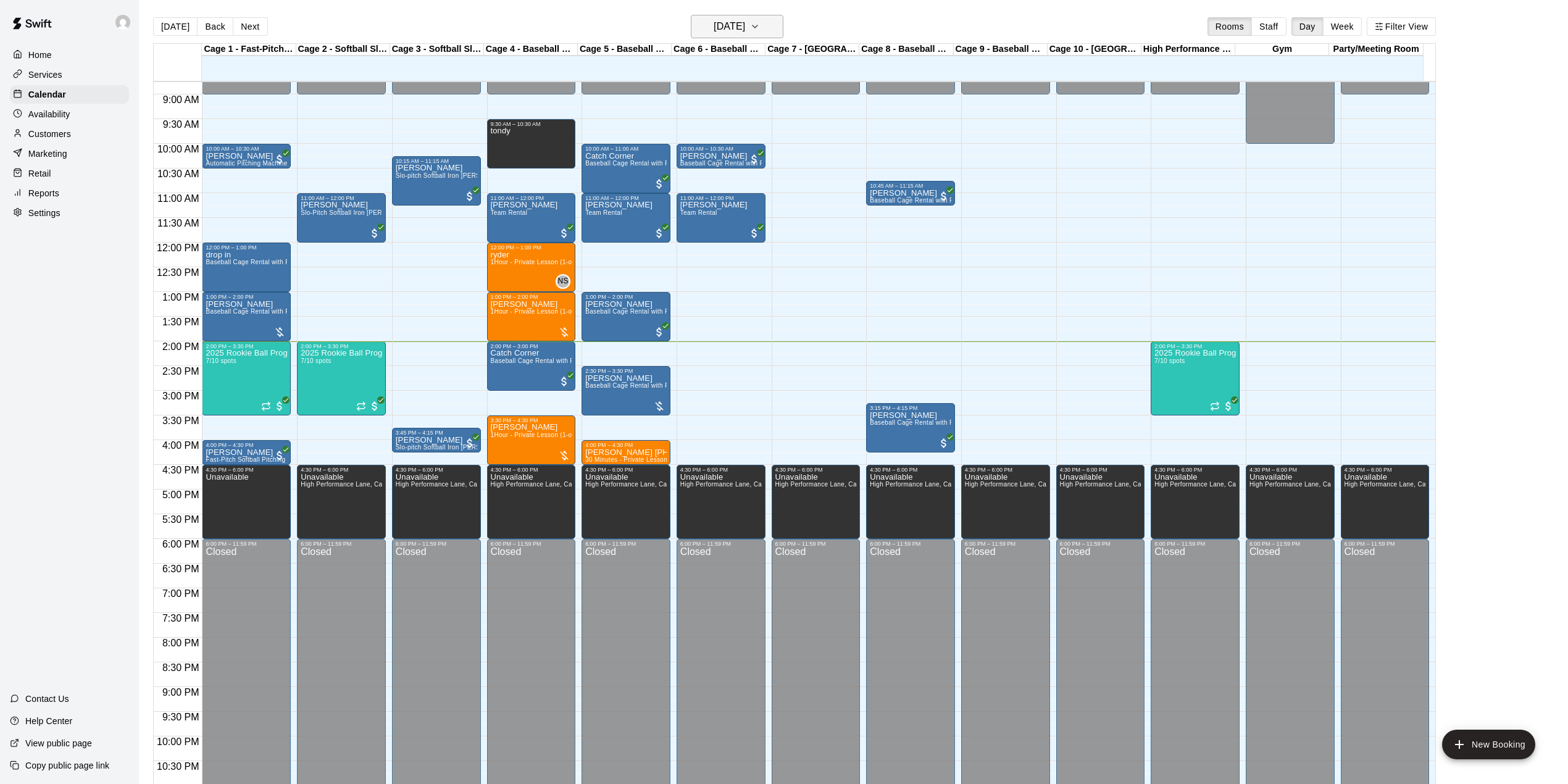
click at [742, 35] on button "[DATE]" at bounding box center [737, 27] width 93 height 24
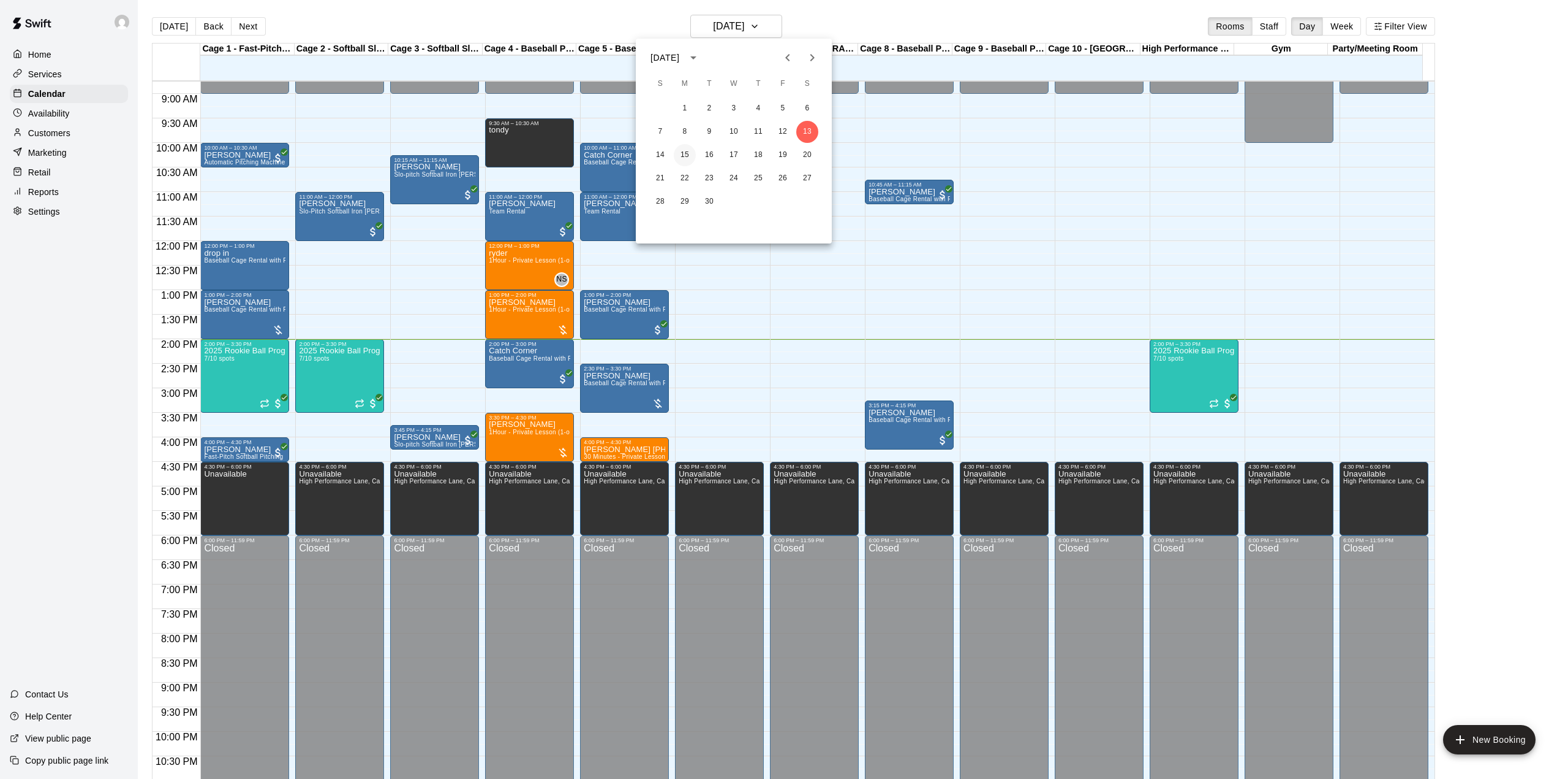
click at [684, 152] on button "15" at bounding box center [684, 155] width 22 height 22
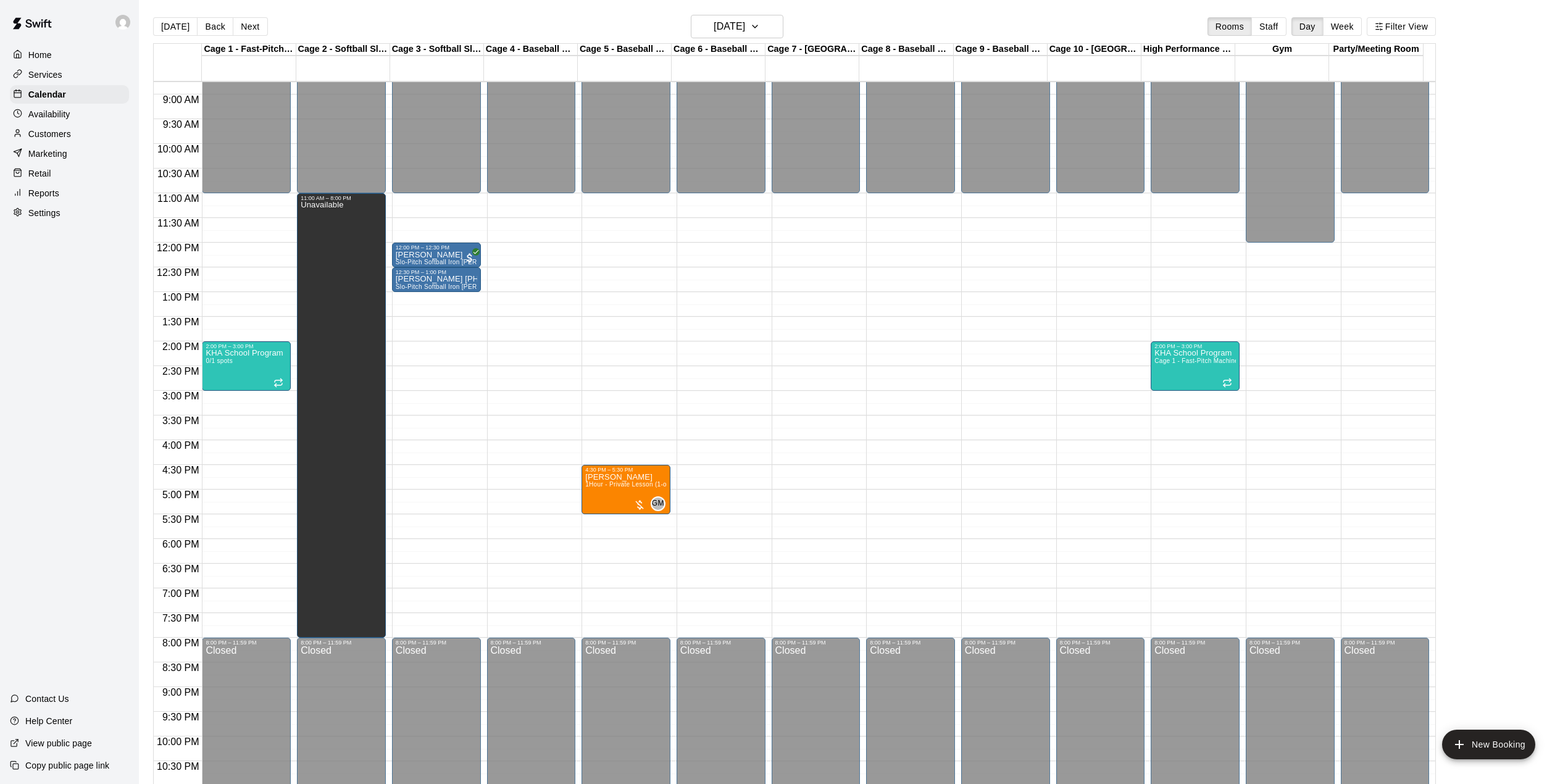
click at [773, 5] on main "[DATE] Back [DATE][DATE] Rooms Staff Day Week Filter View Cage 1 - Fast-Pitch M…" at bounding box center [853, 401] width 1429 height 803
click at [746, 22] on h6 "[DATE]" at bounding box center [730, 26] width 32 height 17
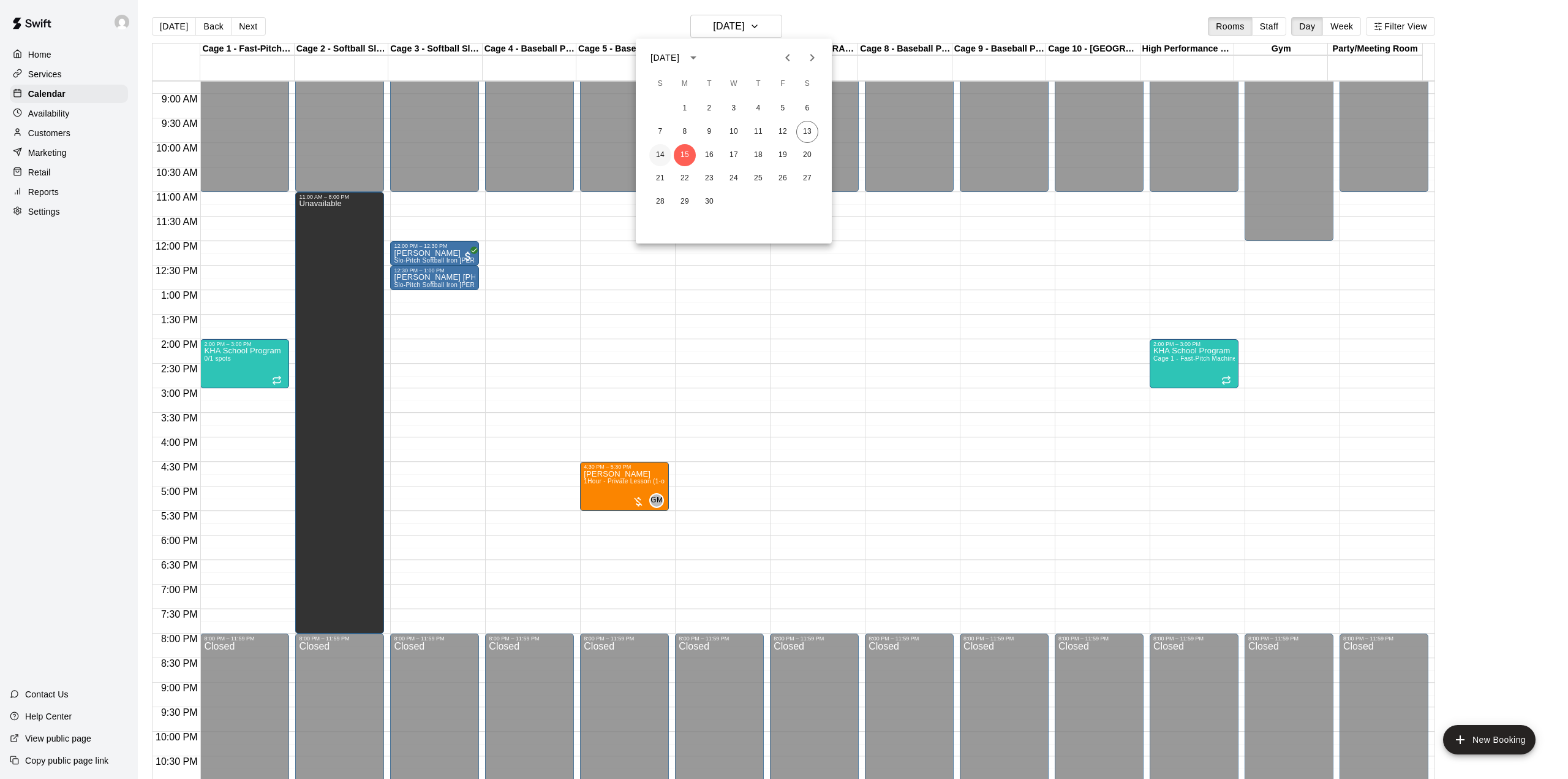
click at [663, 159] on button "14" at bounding box center [661, 155] width 22 height 22
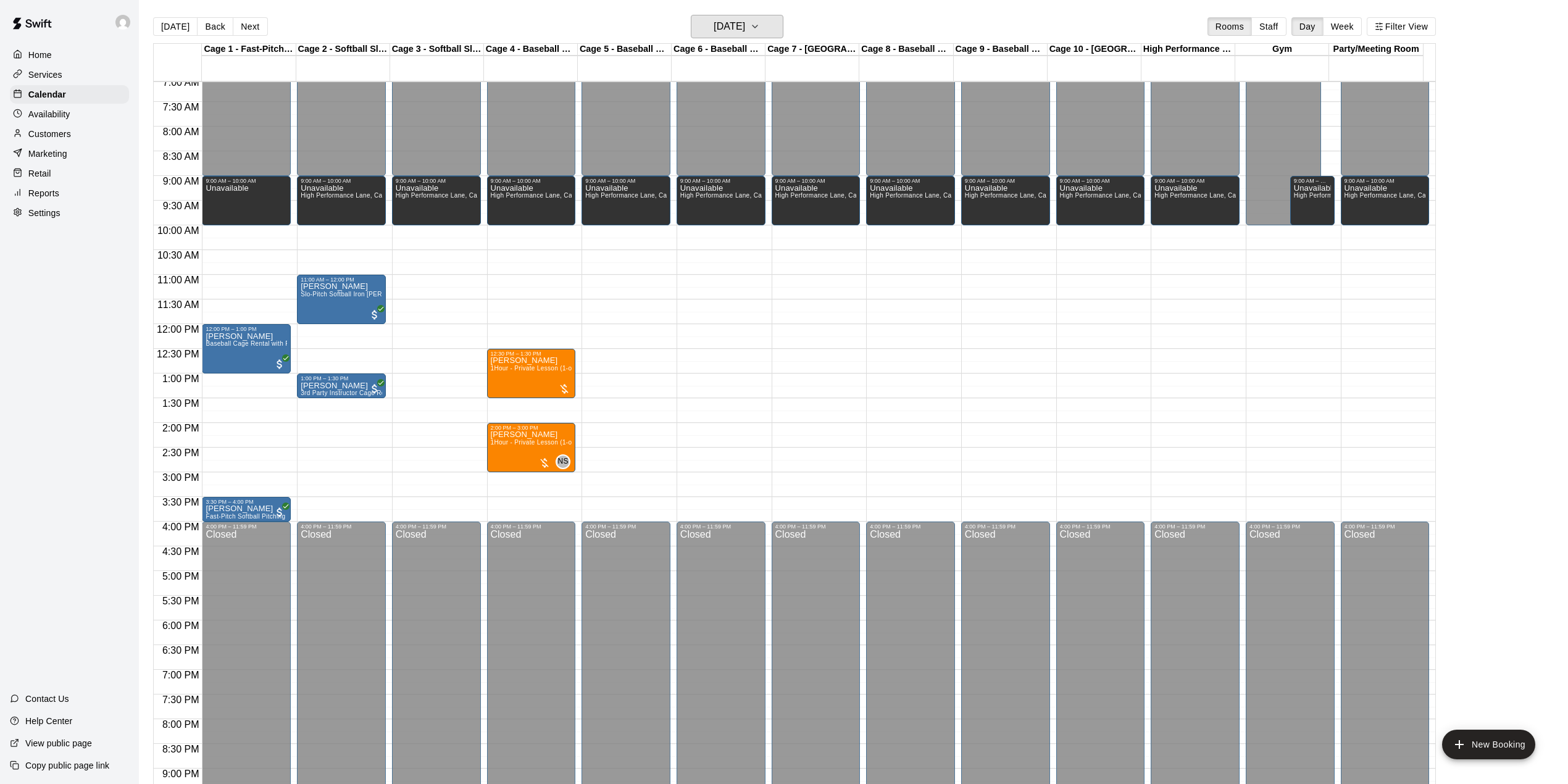
scroll to position [267, 0]
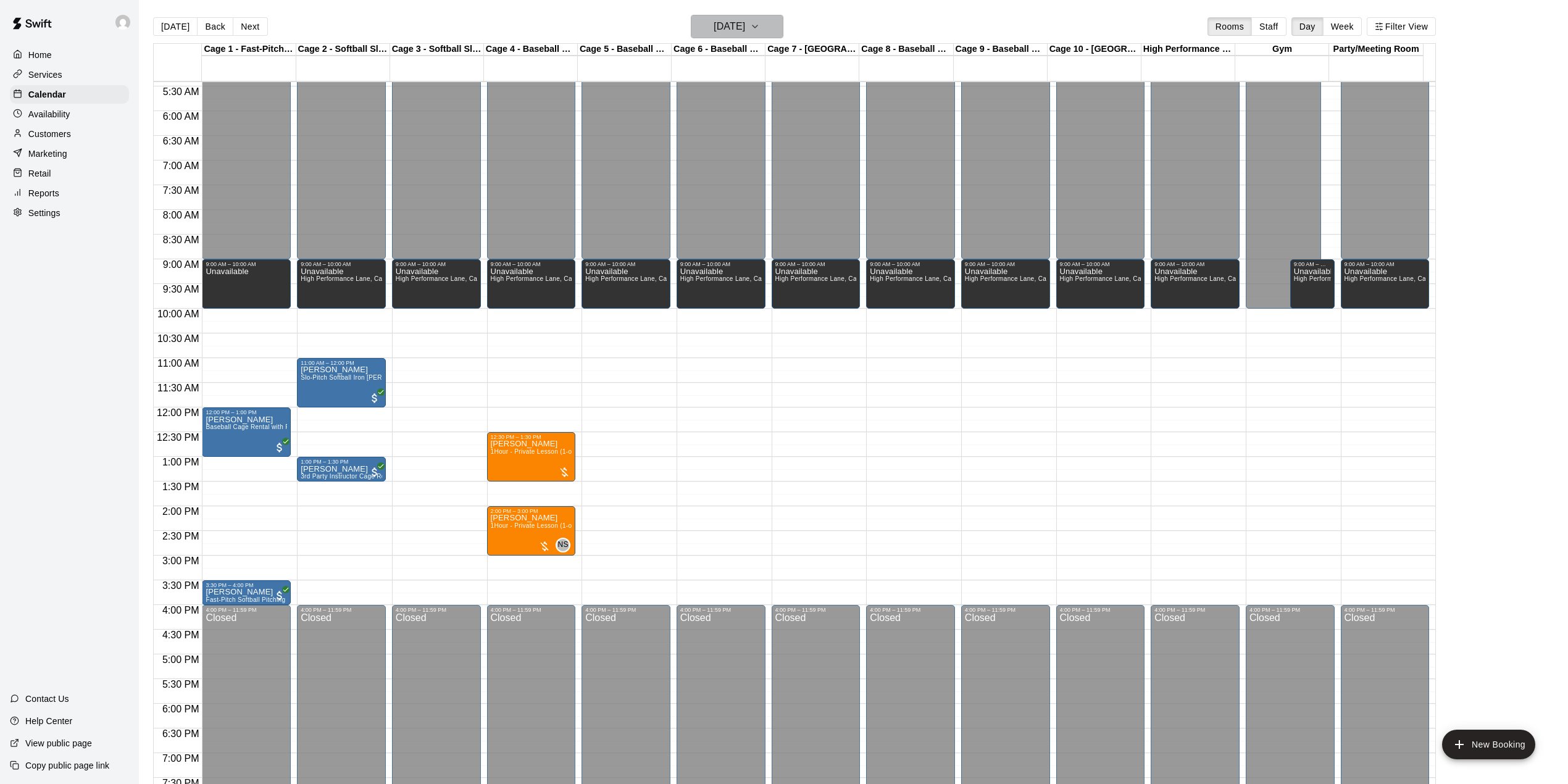
click at [782, 35] on button "[DATE]" at bounding box center [737, 27] width 93 height 24
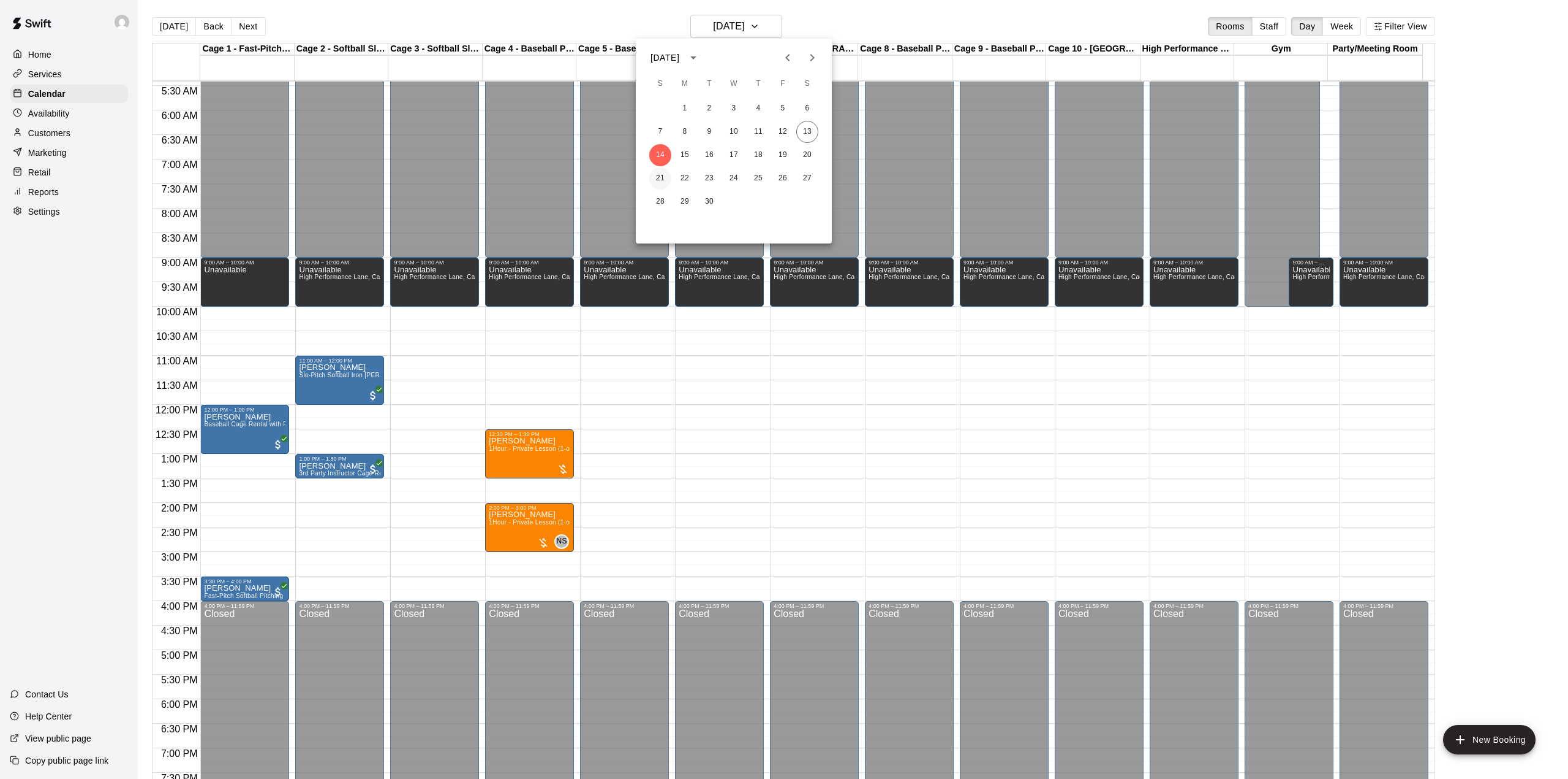
click at [655, 177] on button "21" at bounding box center [661, 178] width 22 height 22
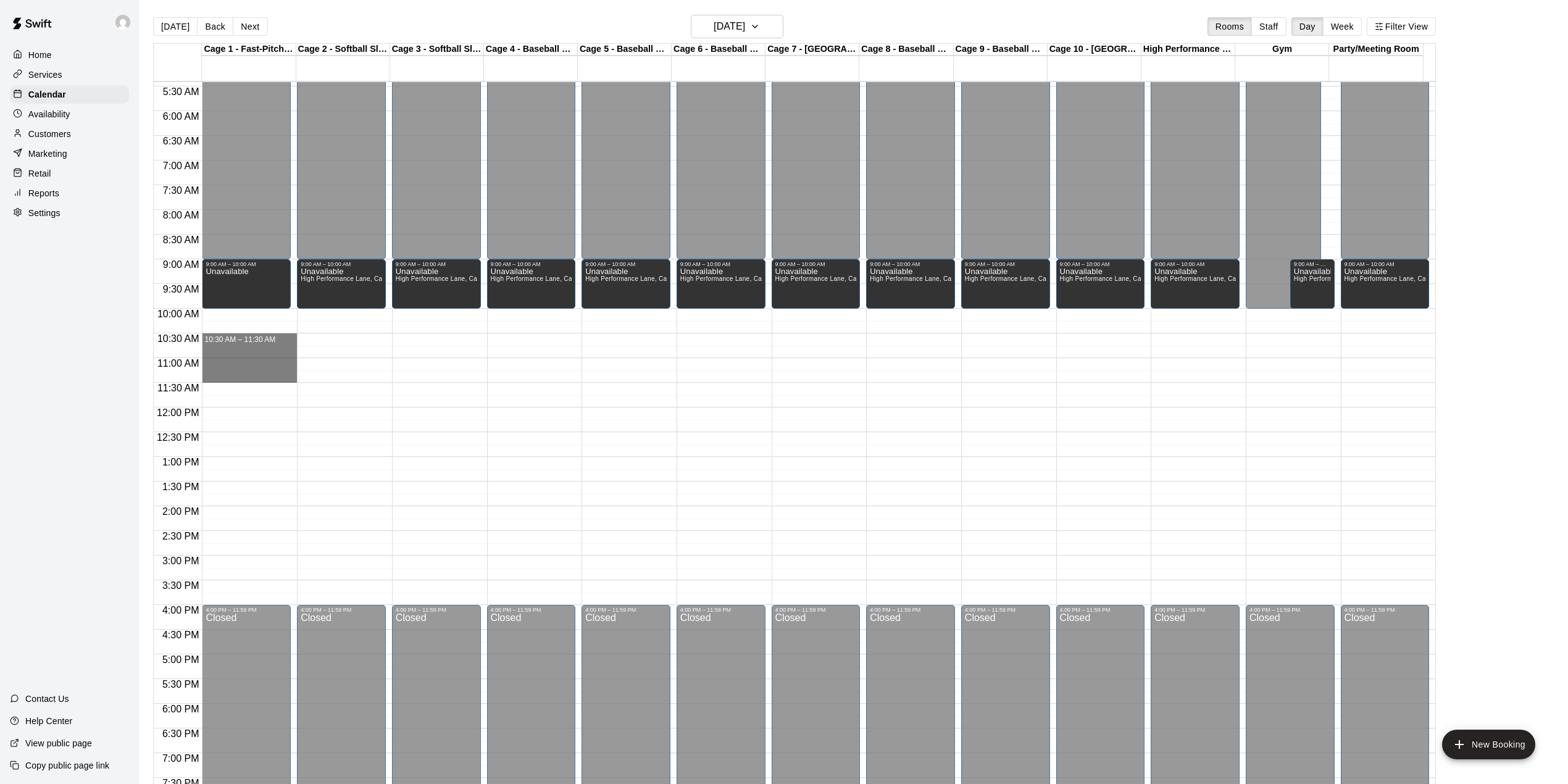
drag, startPoint x: 246, startPoint y: 339, endPoint x: 246, endPoint y: 384, distance: 45.0
click at [246, 384] on div "12:00 AM – 9:00 AM Closed 9:00 AM – 10:00 AM Unavailable 4:00 PM – 11:59 PM Clo…" at bounding box center [246, 407] width 89 height 1185
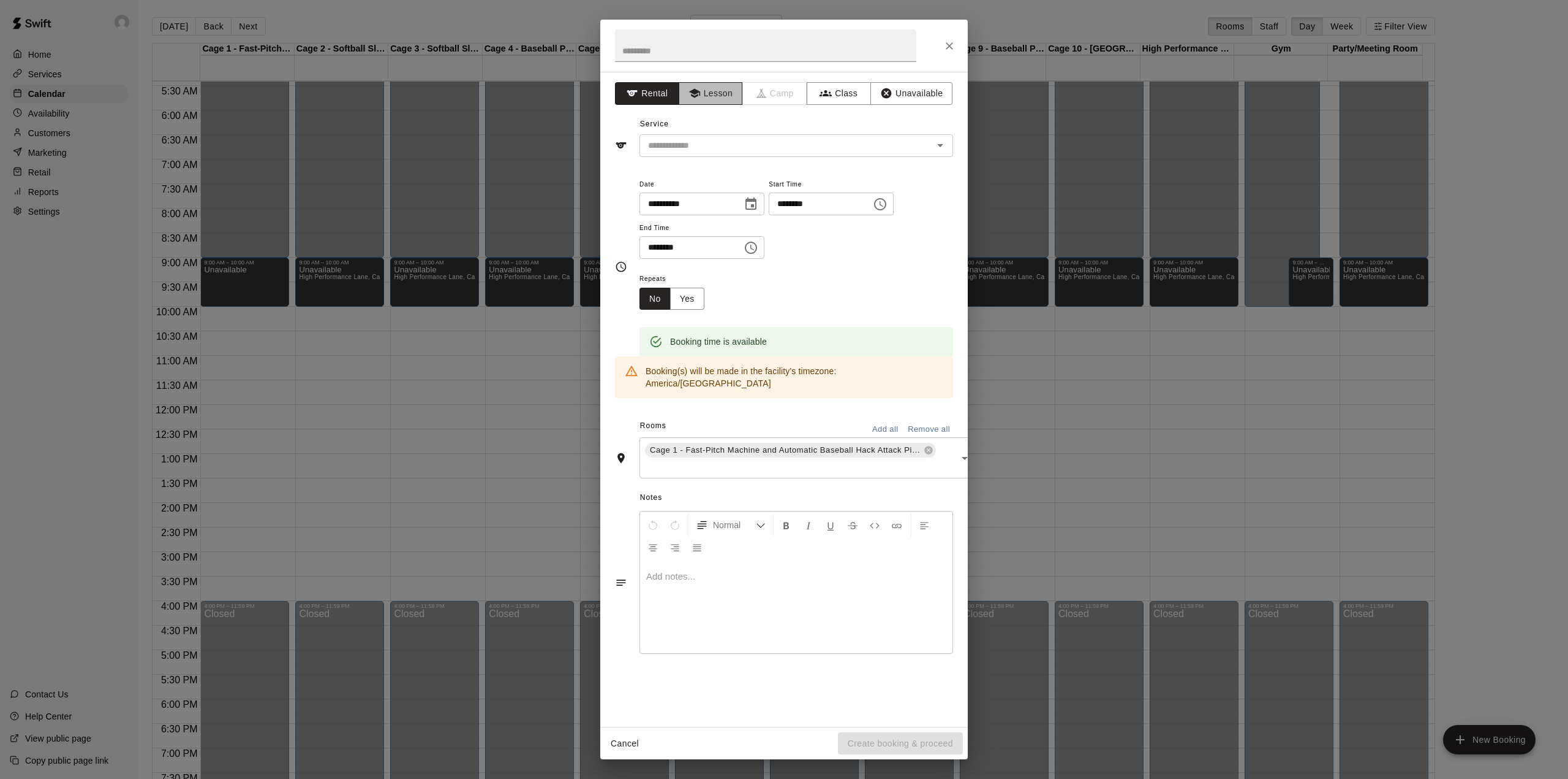
click at [722, 99] on button "Lesson" at bounding box center [710, 93] width 64 height 23
click at [709, 45] on input "text" at bounding box center [766, 46] width 301 height 33
click at [728, 157] on div "​" at bounding box center [796, 145] width 314 height 23
type input "********"
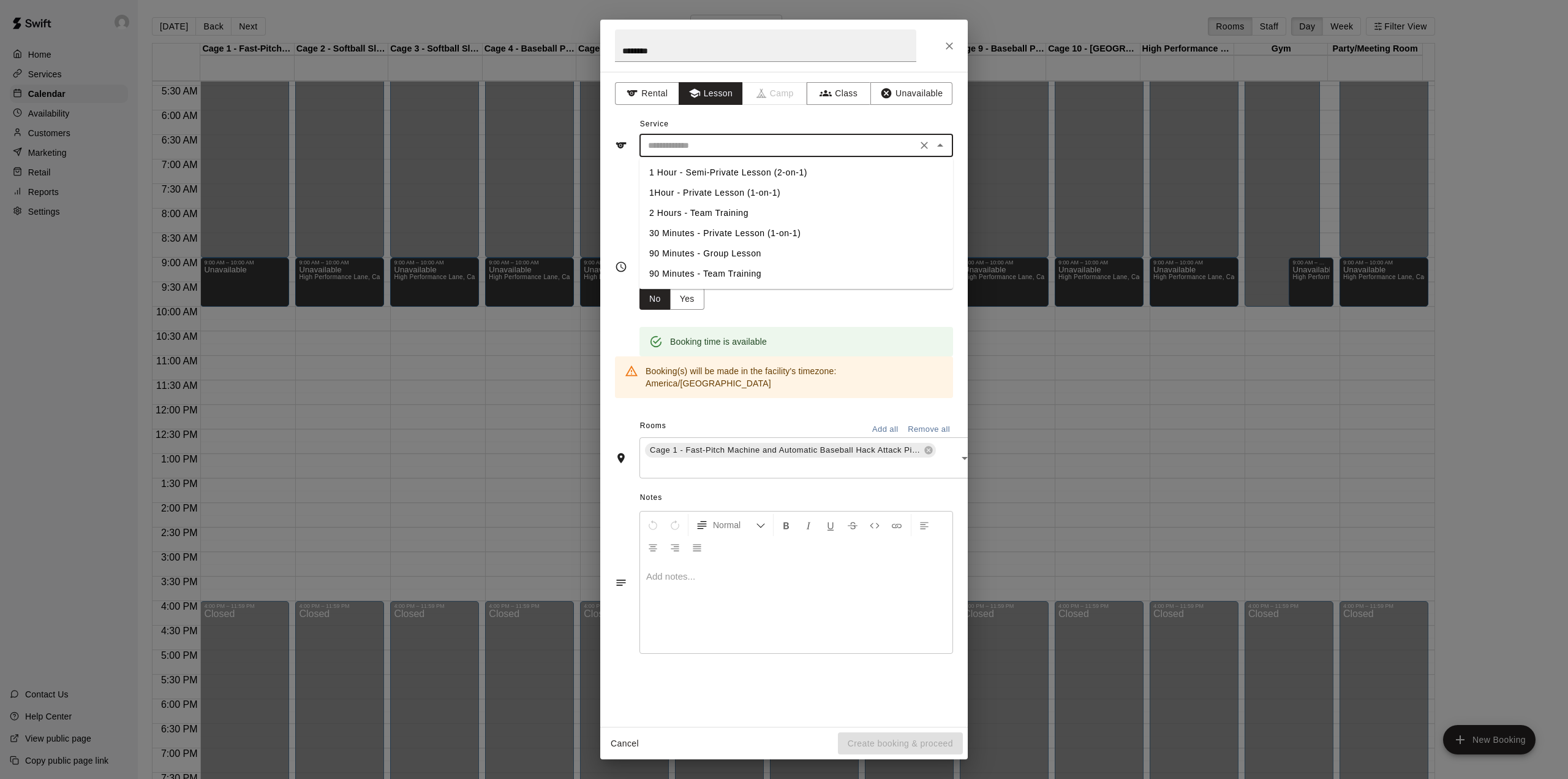
click at [719, 189] on li "1Hour - Private Lesson (1-on-1)" at bounding box center [796, 192] width 314 height 20
type input "**********"
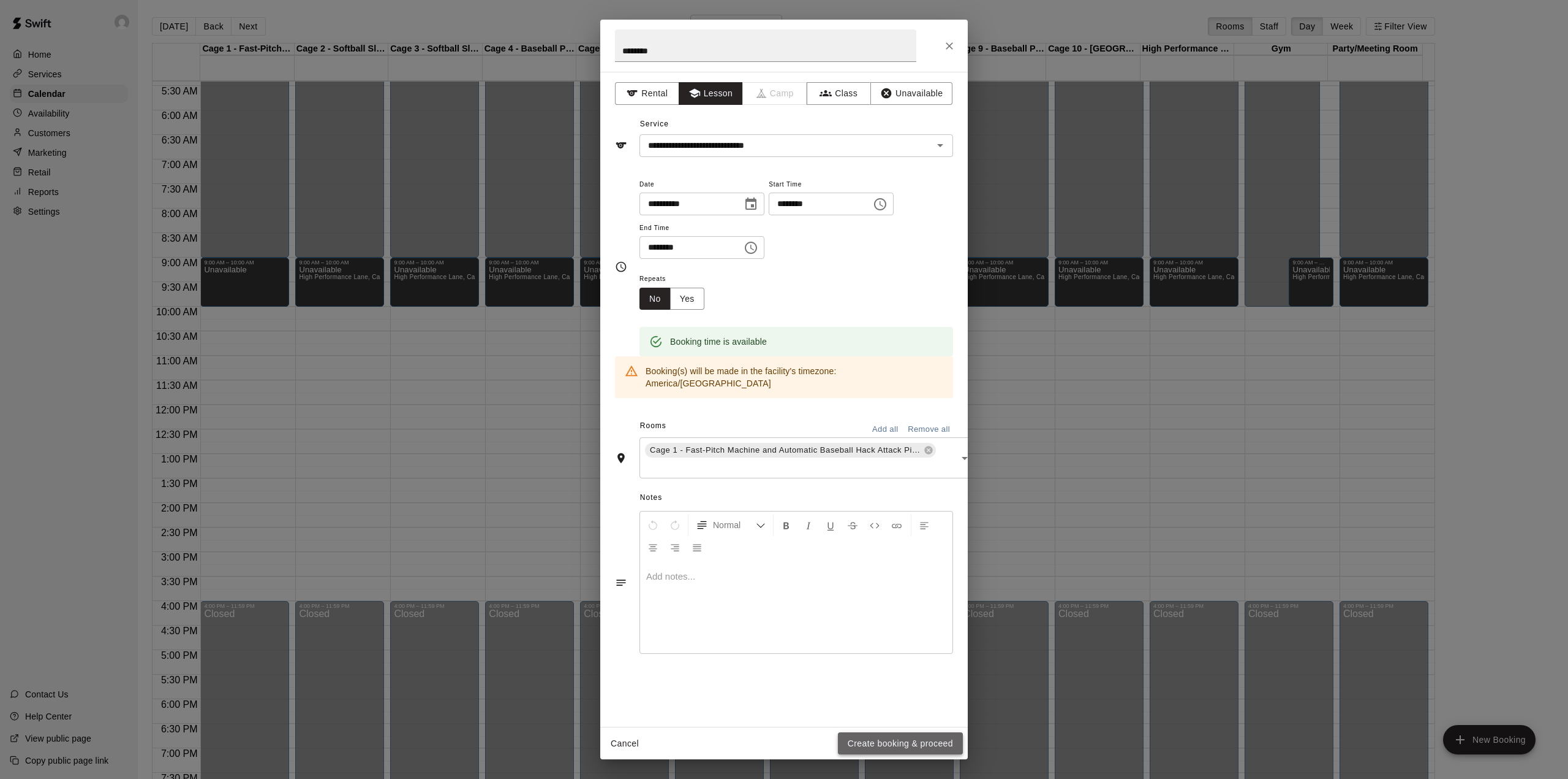
click at [908, 740] on button "Create booking & proceed" at bounding box center [900, 743] width 125 height 23
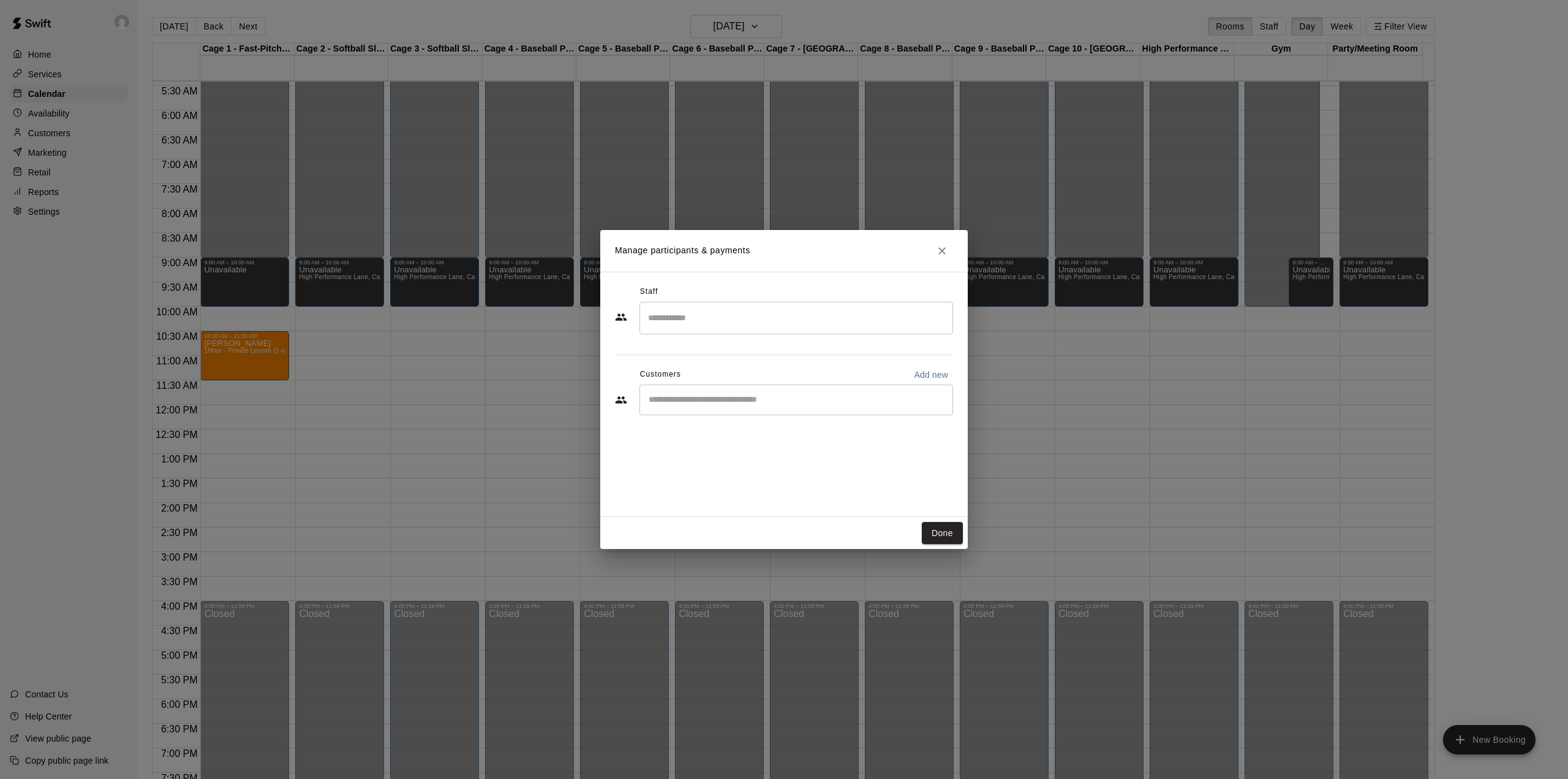
click at [861, 408] on div "​" at bounding box center [796, 399] width 314 height 31
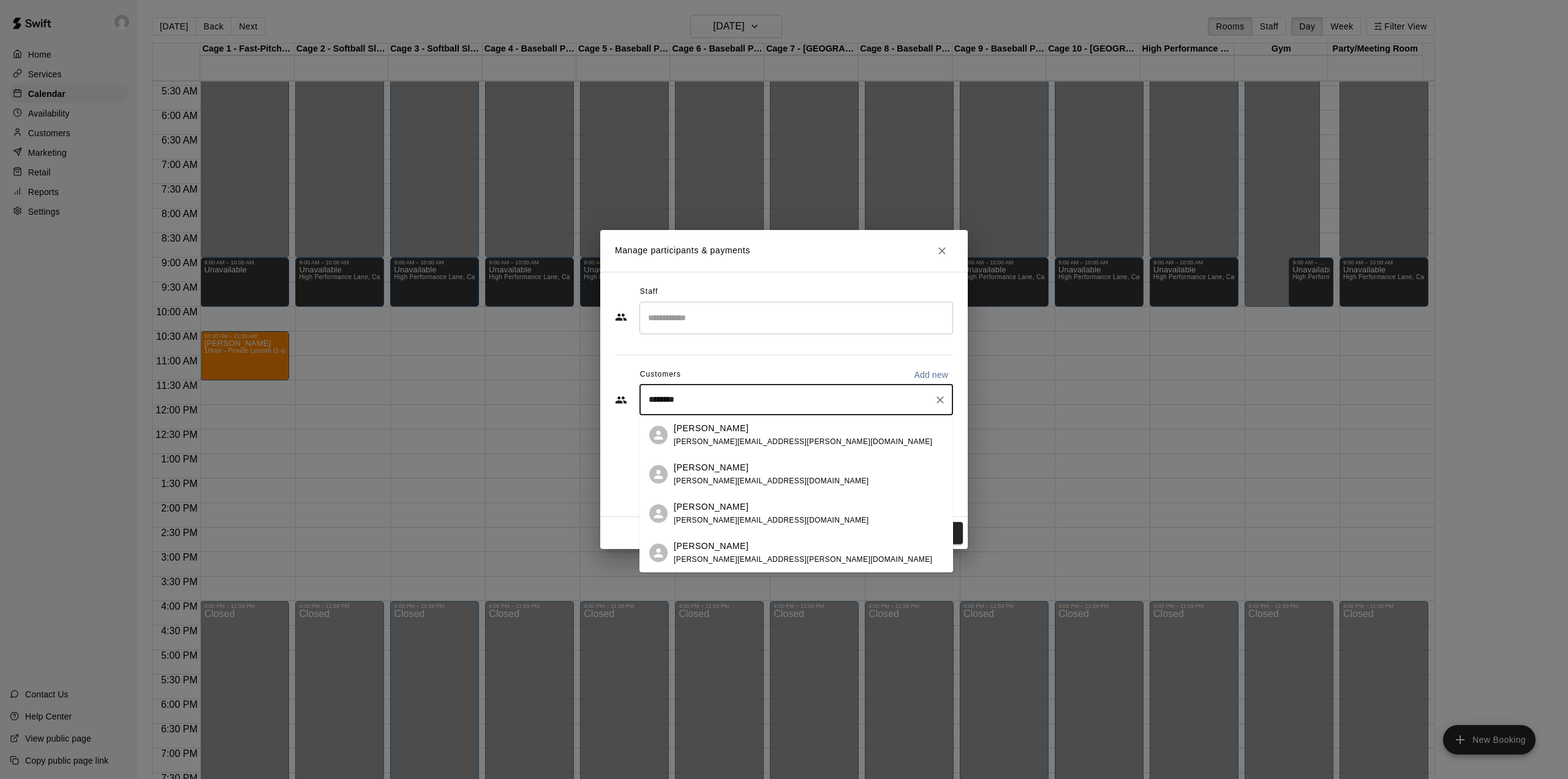
click at [821, 343] on div "Staff ​ Customers Add new ******** ​" at bounding box center [784, 355] width 338 height 146
click at [825, 403] on input "********" at bounding box center [786, 399] width 284 height 12
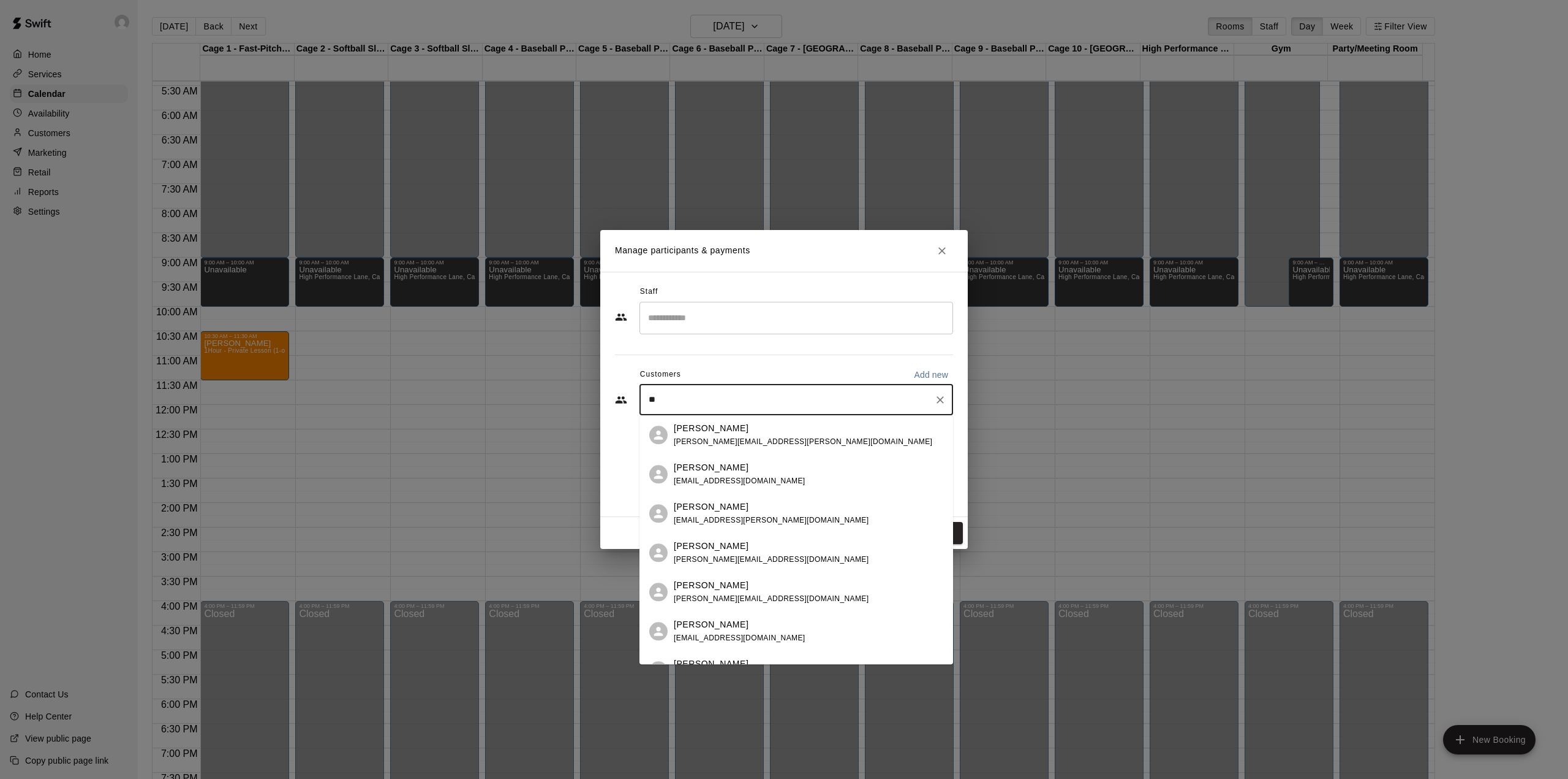
type input "*"
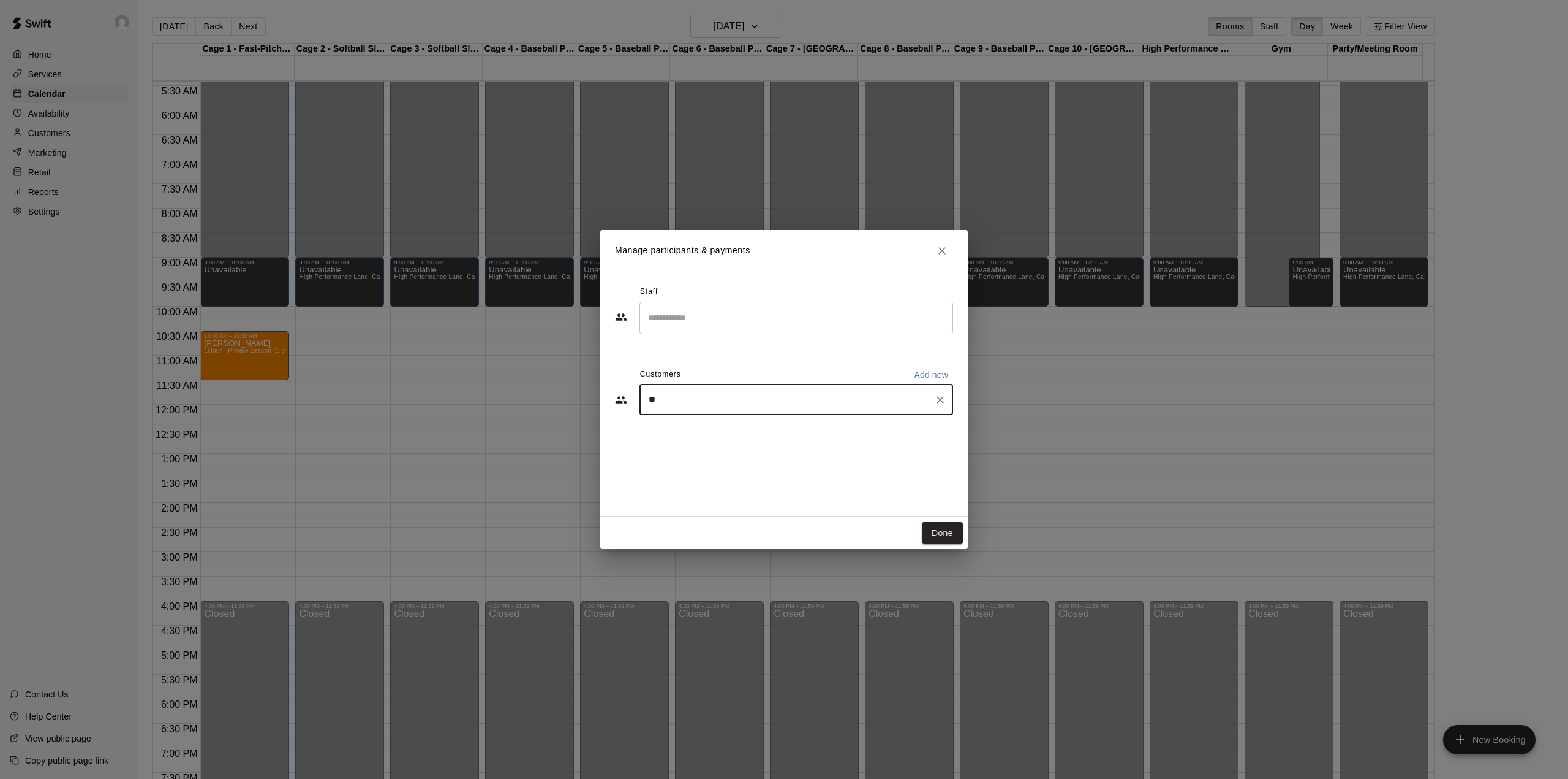
type input "*"
click at [944, 385] on div "​" at bounding box center [796, 399] width 314 height 31
click at [944, 367] on button "Add new" at bounding box center [931, 375] width 45 height 20
select select "**"
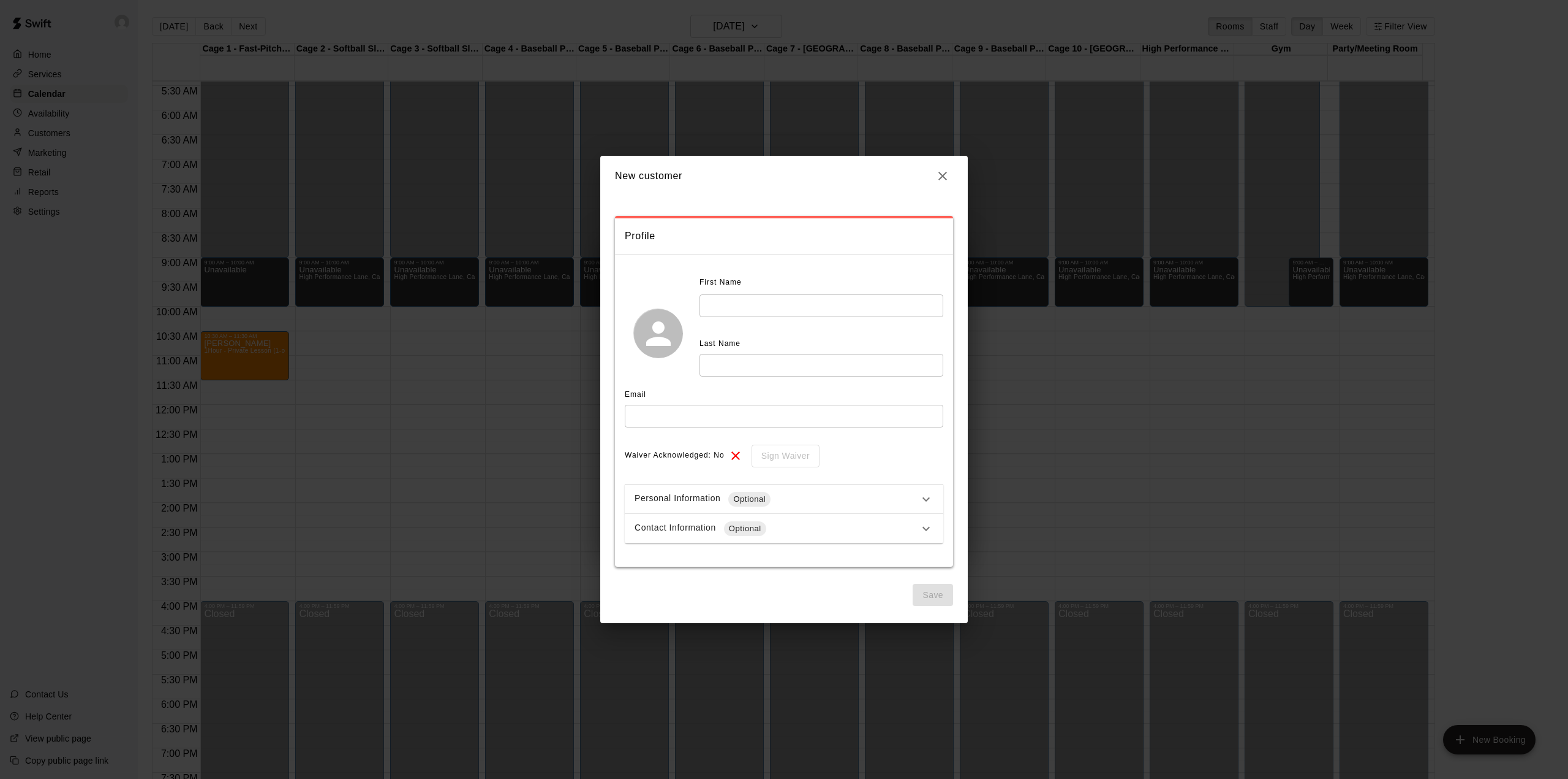
click at [783, 307] on input "text" at bounding box center [821, 305] width 244 height 23
type input "********"
click at [746, 356] on input "text" at bounding box center [821, 365] width 244 height 23
type input "******"
click at [729, 419] on input "text" at bounding box center [784, 415] width 319 height 23
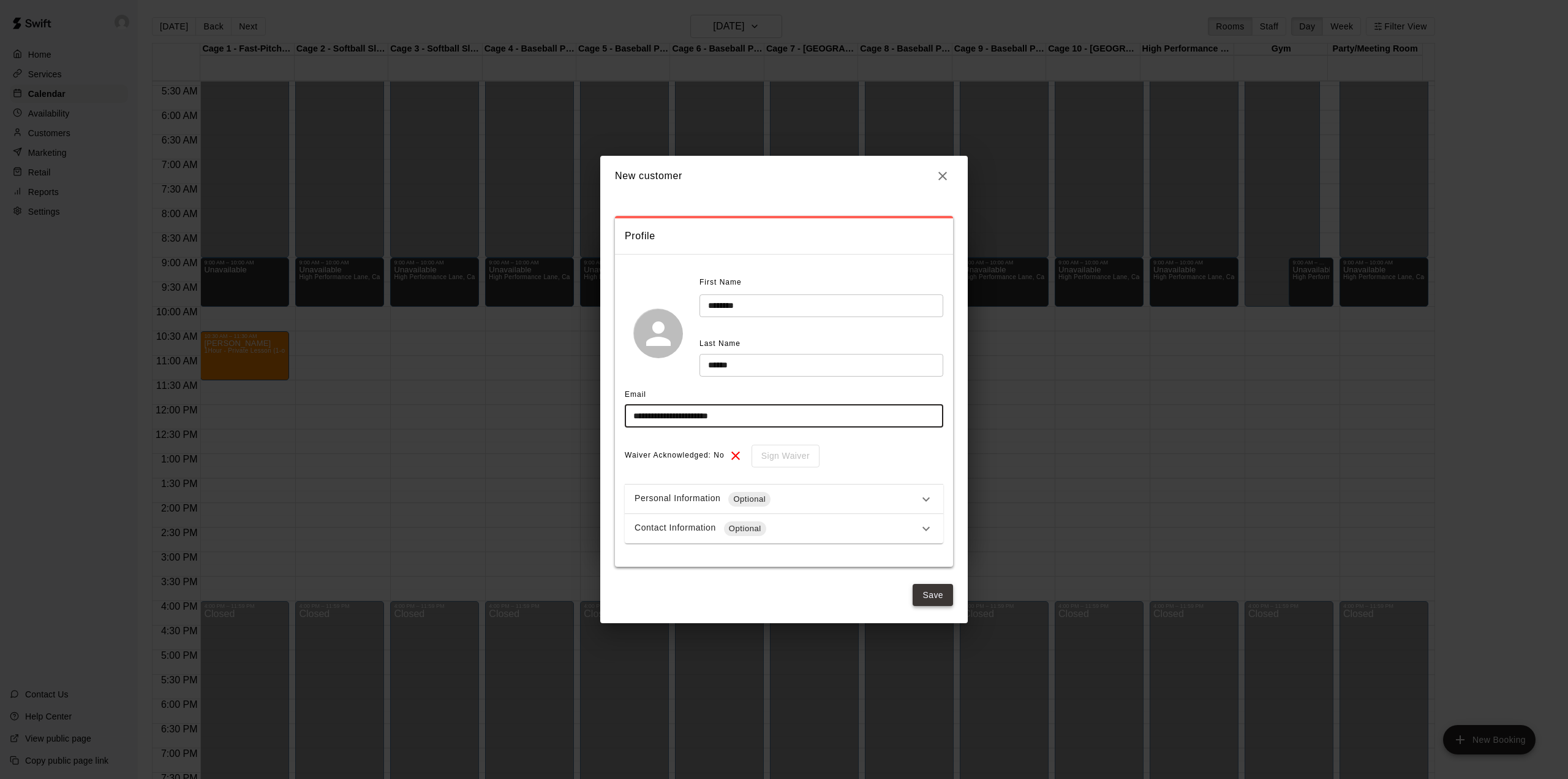
type input "**********"
click at [935, 596] on button "Save" at bounding box center [933, 595] width 41 height 23
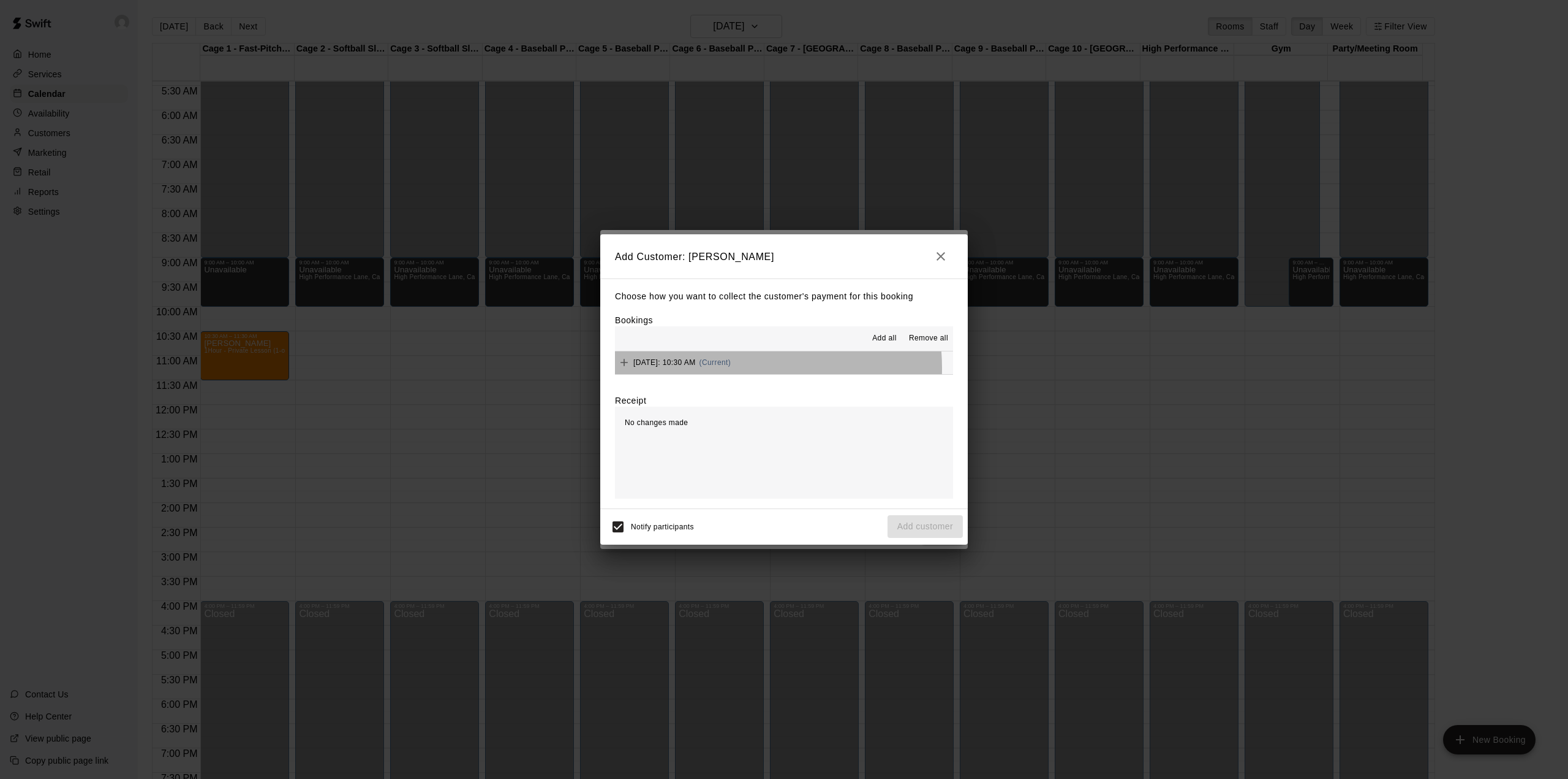
click at [726, 369] on div "[DATE]: 10:30 AM (Current)" at bounding box center [673, 362] width 116 height 19
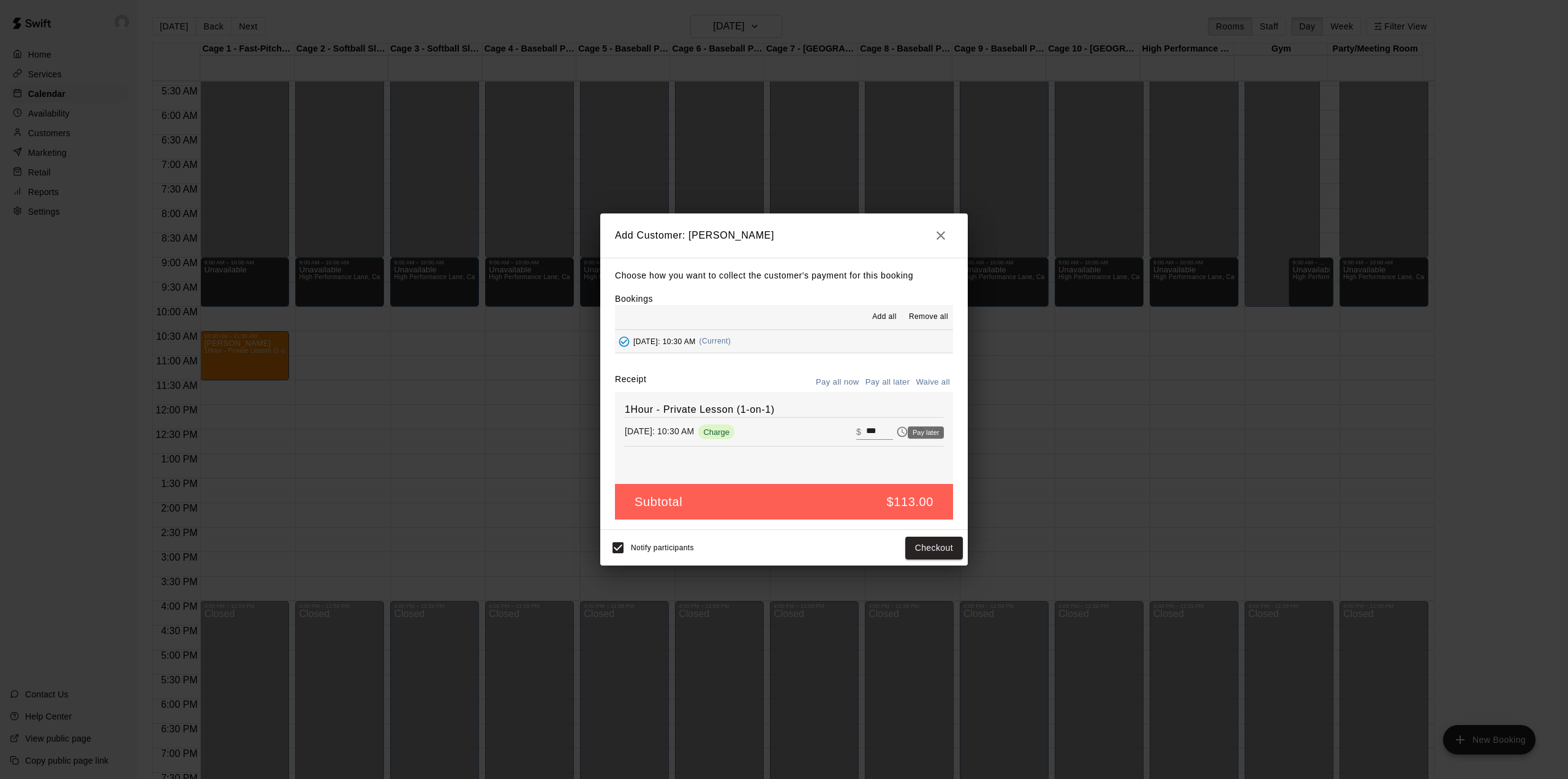
click at [896, 434] on icon "Pay later" at bounding box center [902, 431] width 12 height 12
click at [925, 544] on button "Add customer" at bounding box center [925, 547] width 75 height 23
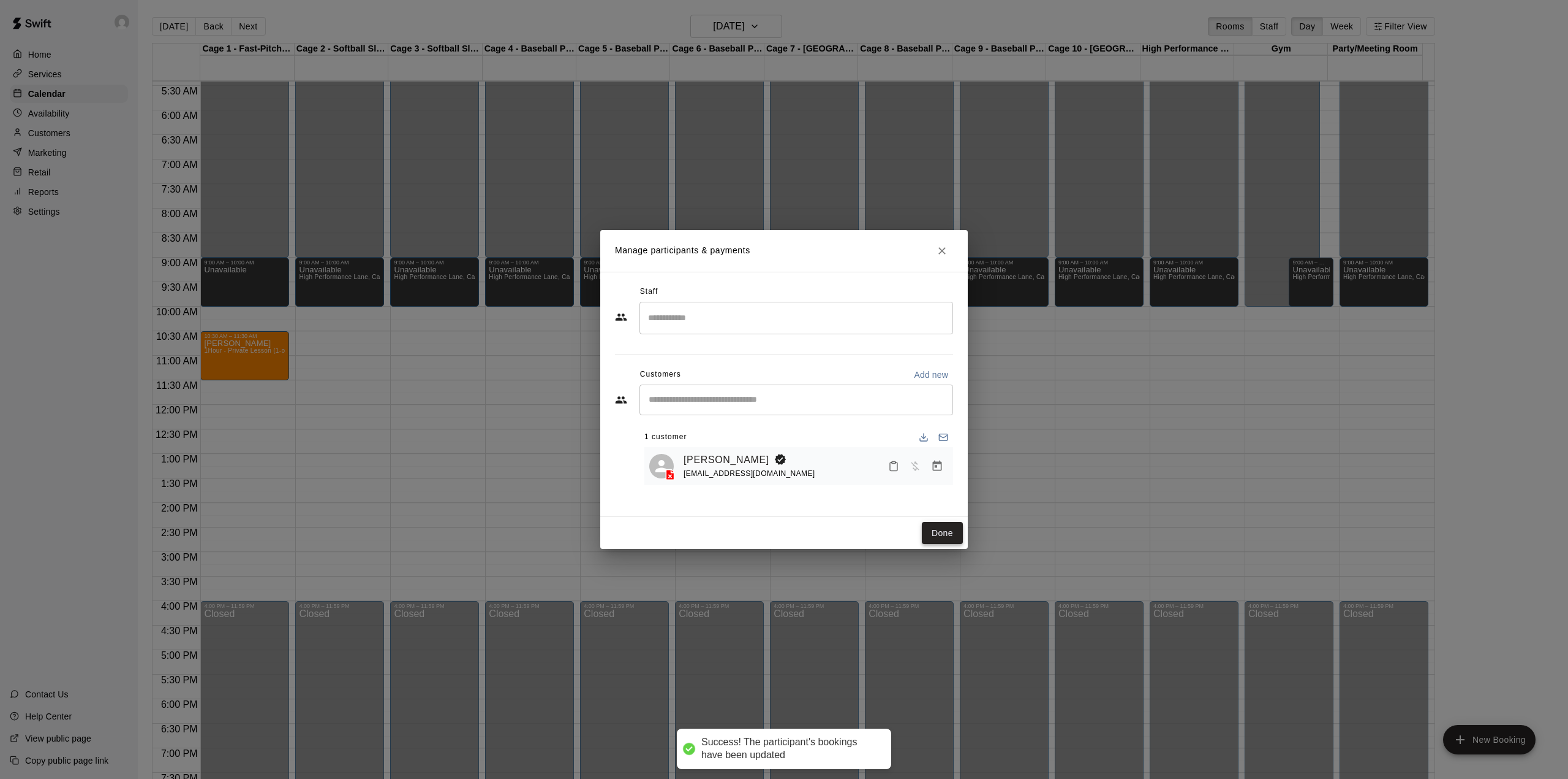
click at [946, 531] on button "Done" at bounding box center [942, 532] width 41 height 23
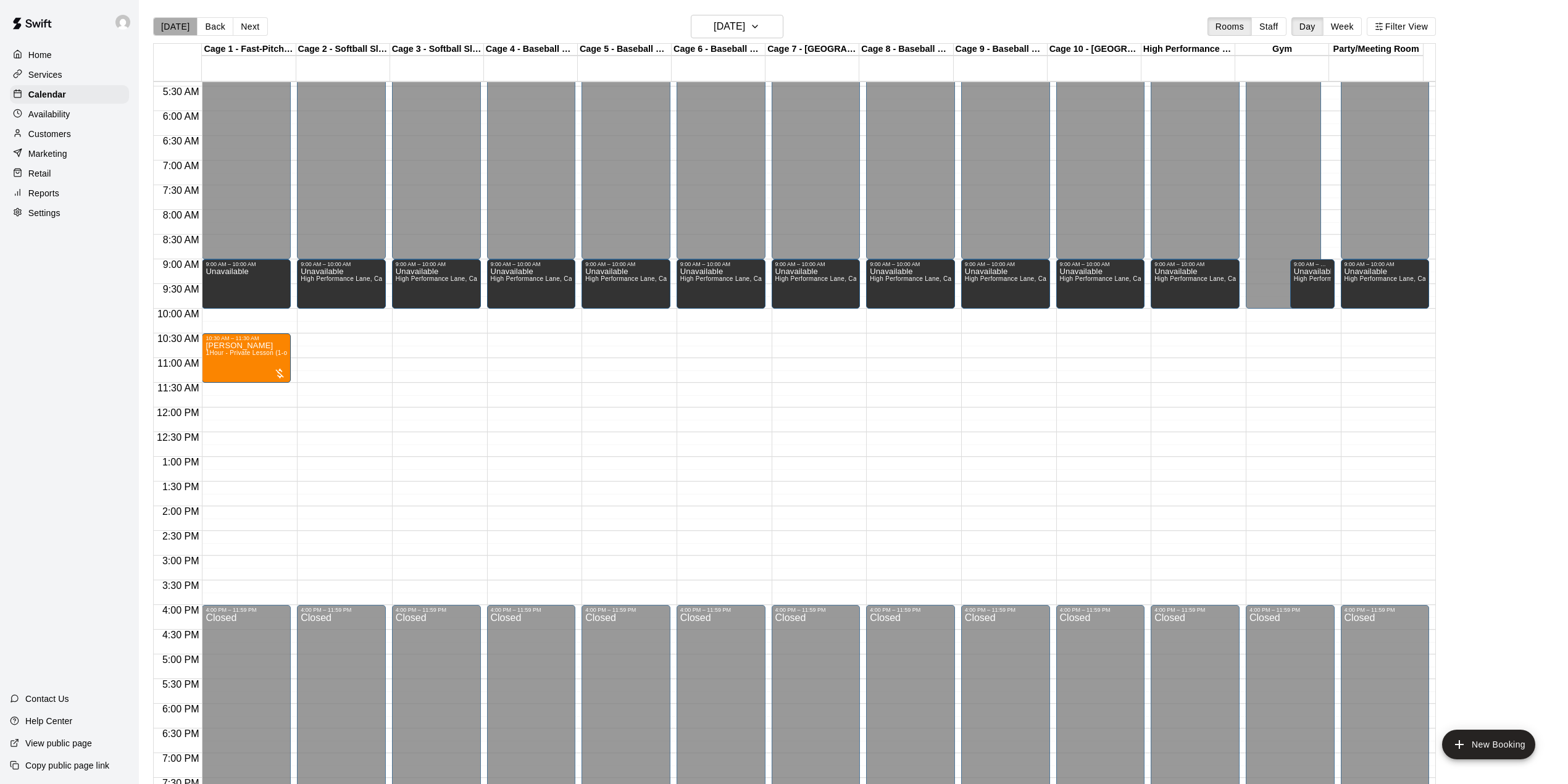
click at [178, 27] on button "[DATE]" at bounding box center [175, 26] width 45 height 19
